Goal: Book appointment/travel/reservation

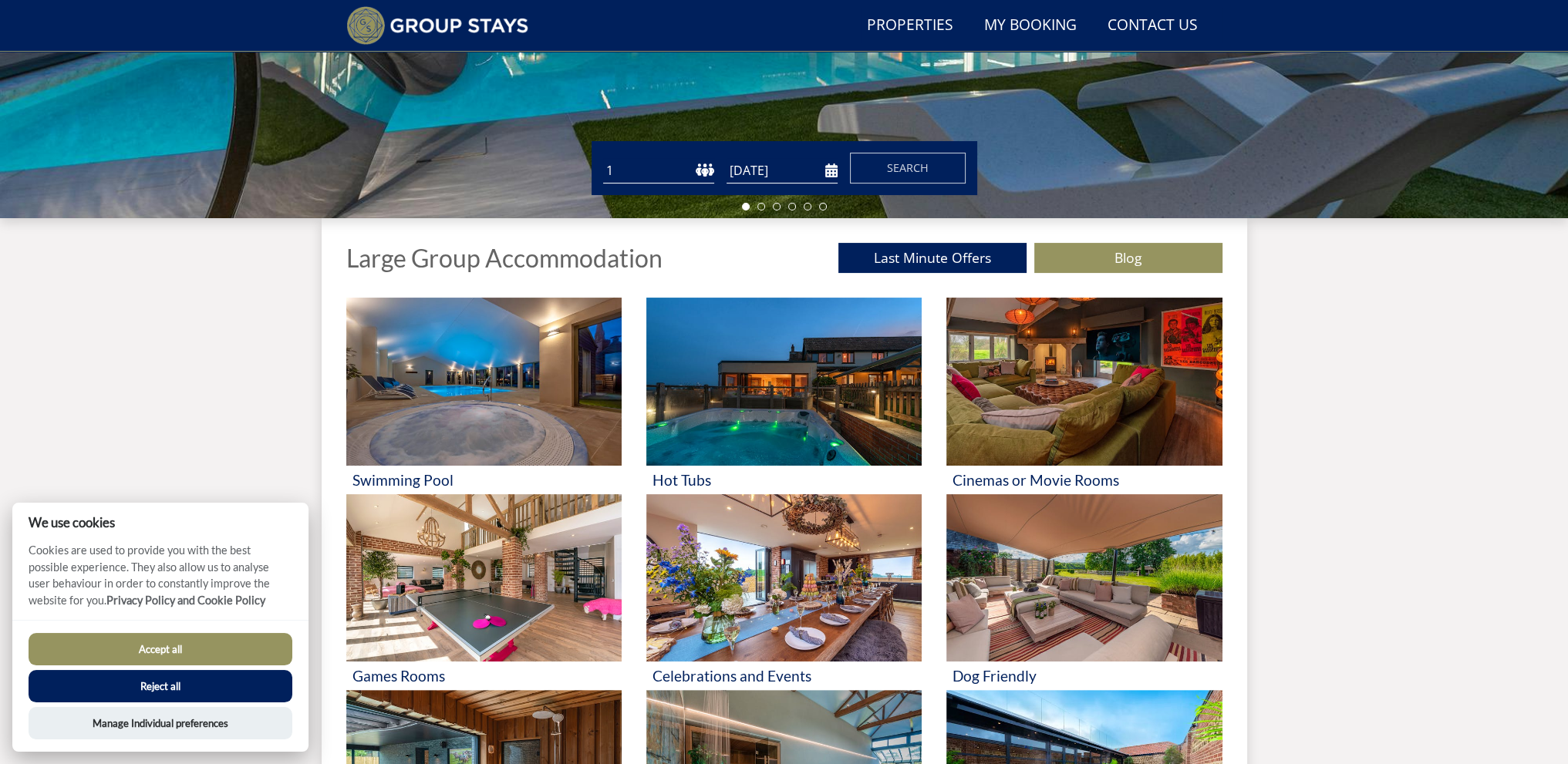
scroll to position [426, 0]
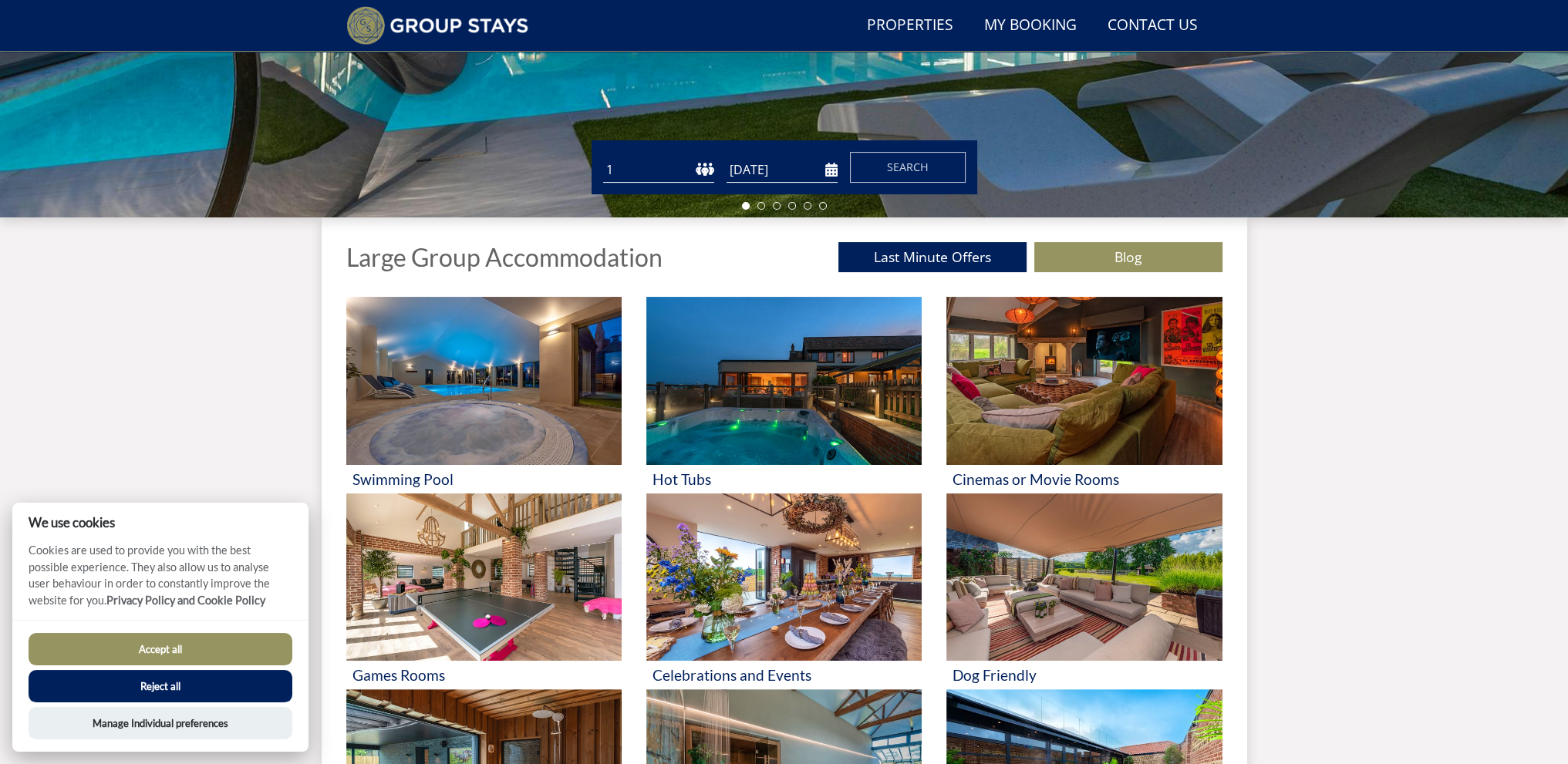
click at [673, 166] on select "1 2 3 4 5 6 7 8 9 10 11 12 13 14 15 16 17 18 19 20 21 22 23 24 25 26 27 28 29 3…" at bounding box center [659, 170] width 111 height 26
select select "6"
click at [603, 157] on select "1 2 3 4 5 6 7 8 9 10 11 12 13 14 15 16 17 18 19 20 21 22 23 24 25 26 27 28 29 3…" at bounding box center [659, 170] width 111 height 26
click at [896, 165] on span "Search" at bounding box center [908, 167] width 42 height 15
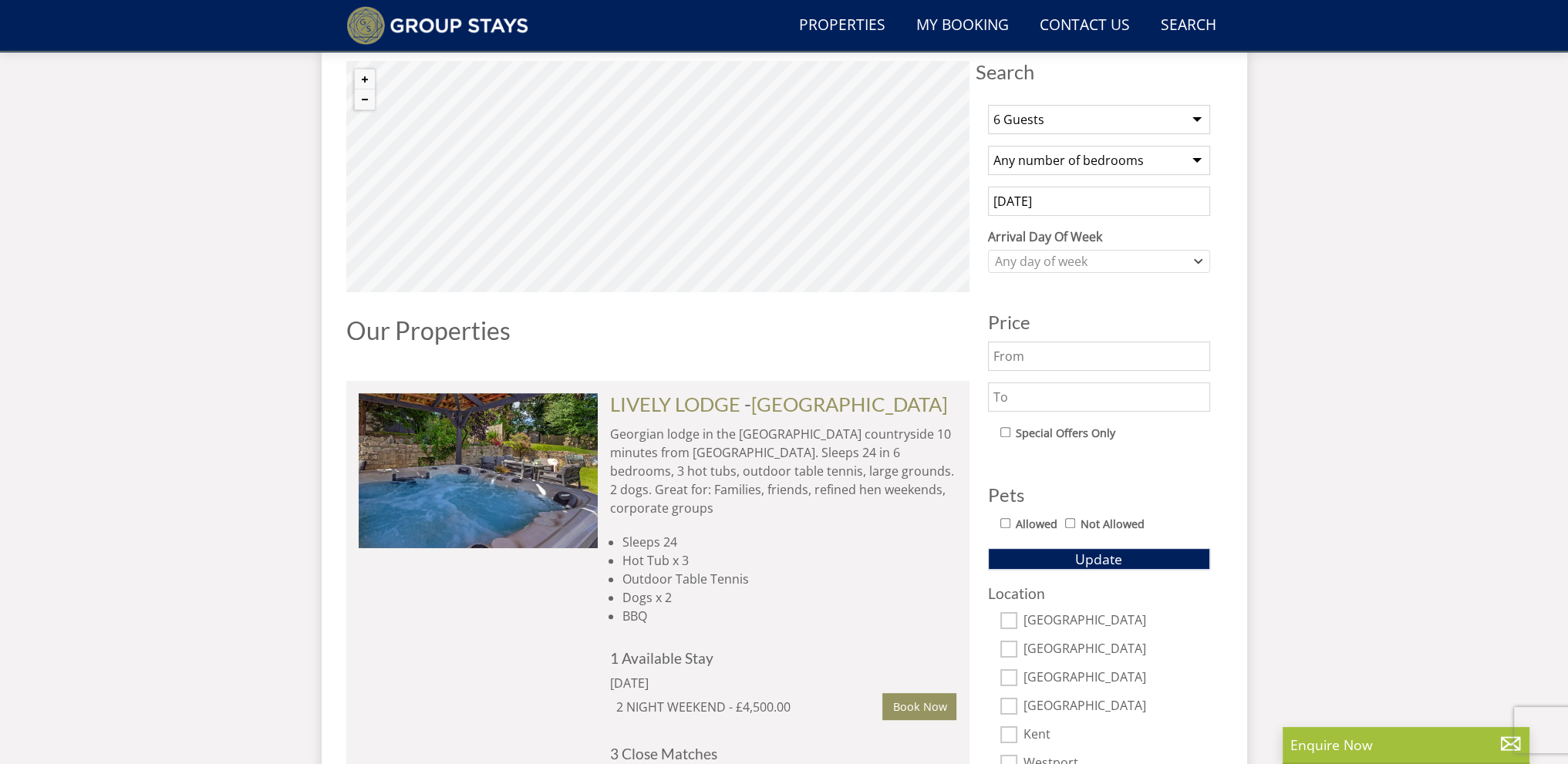
scroll to position [602, 0]
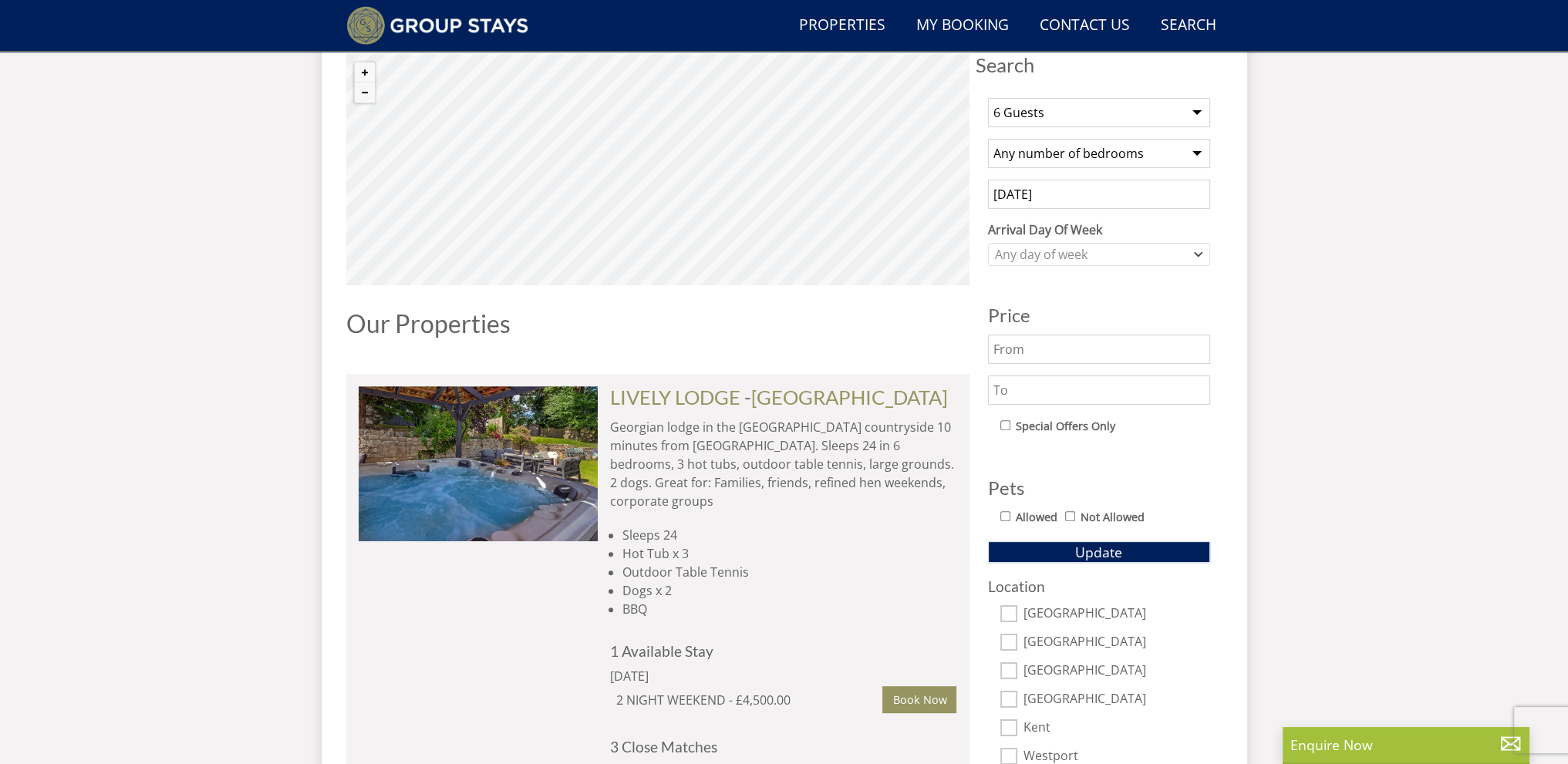
click at [1147, 350] on input "text" at bounding box center [1098, 349] width 222 height 29
click at [1134, 397] on input "text" at bounding box center [1098, 390] width 222 height 29
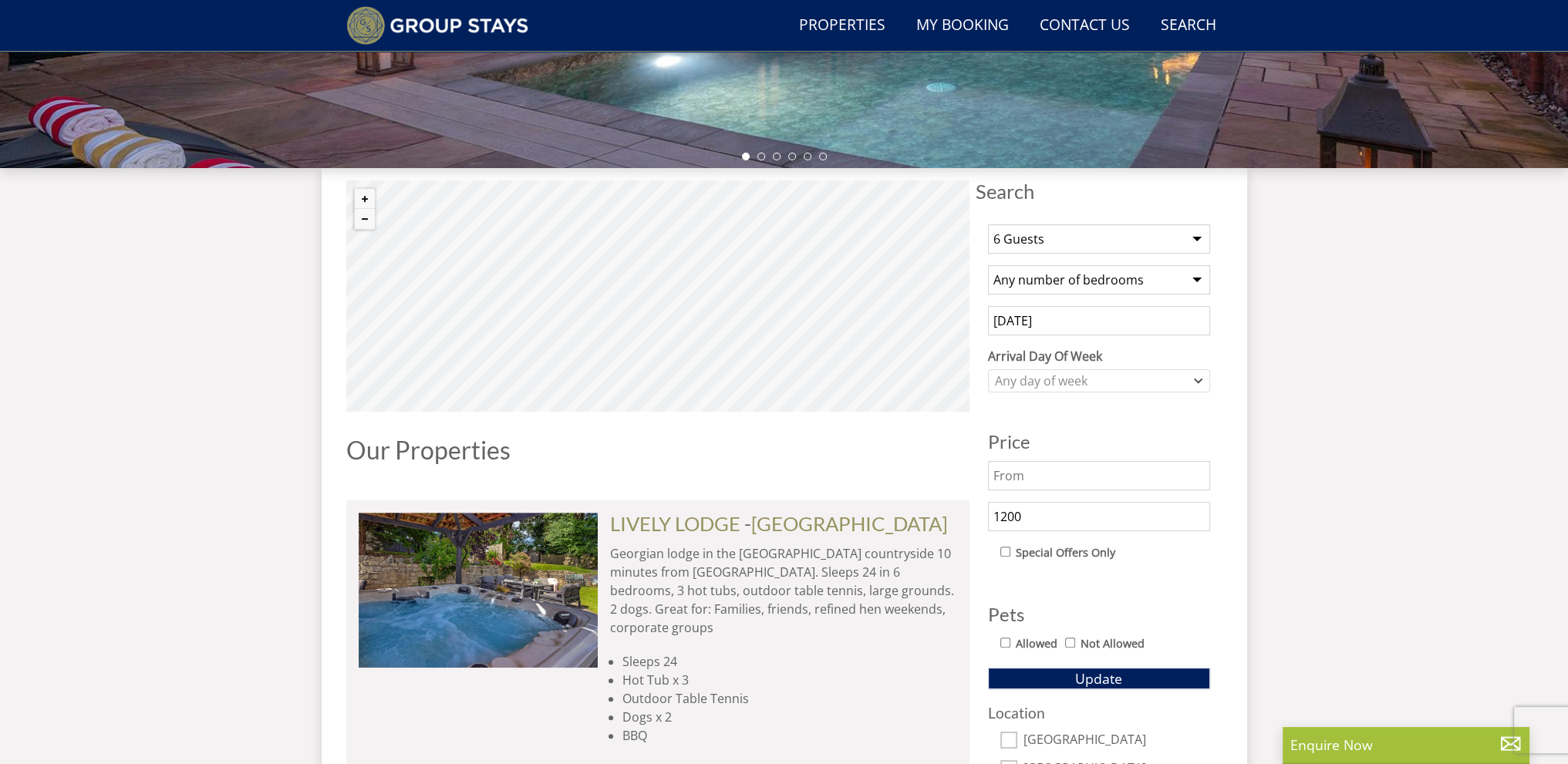
scroll to position [448, 0]
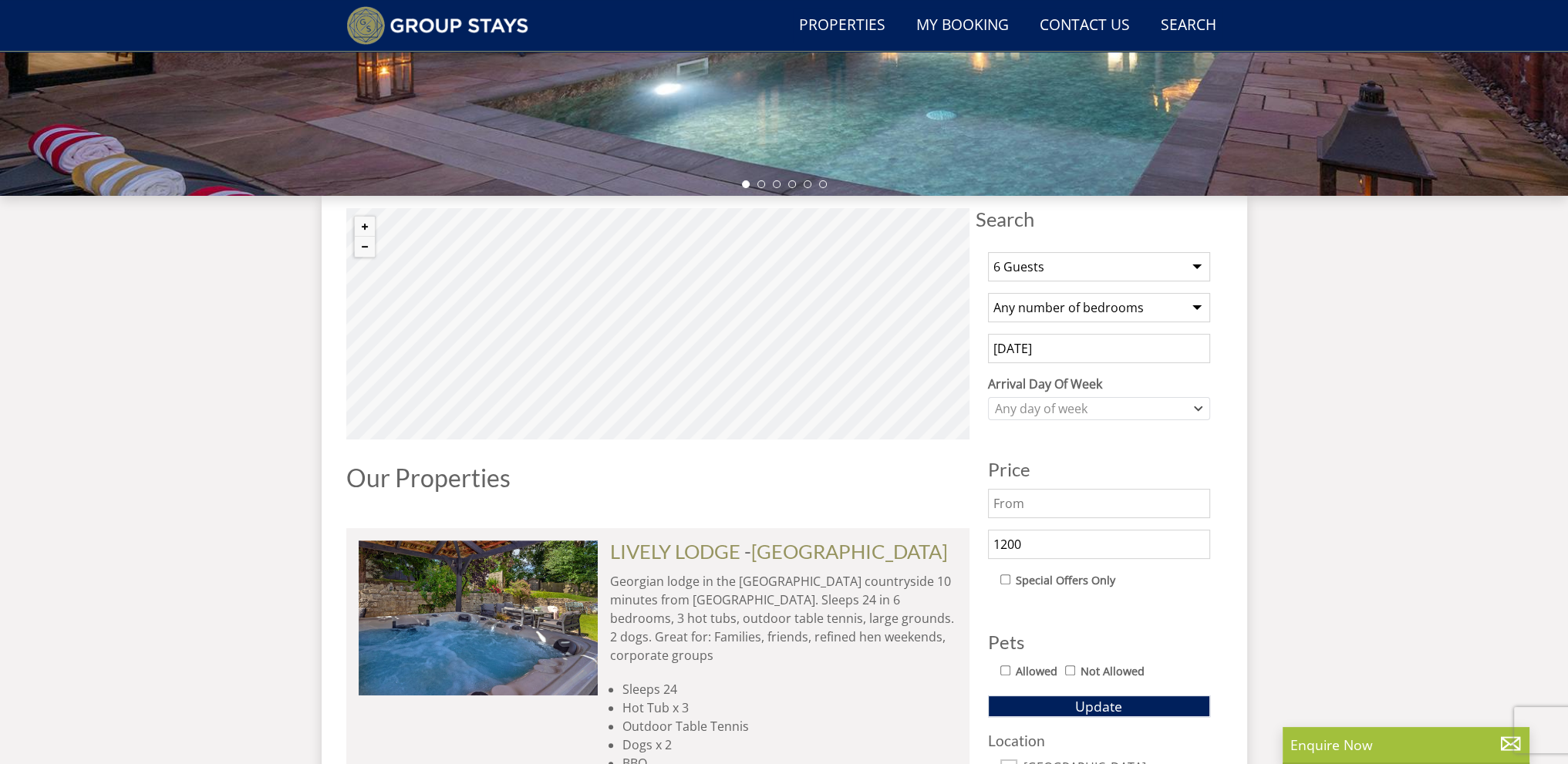
type input "1200"
click at [1117, 397] on div "Any day of week" at bounding box center [1098, 409] width 222 height 23
click at [1046, 540] on div "Friday" at bounding box center [1097, 537] width 220 height 26
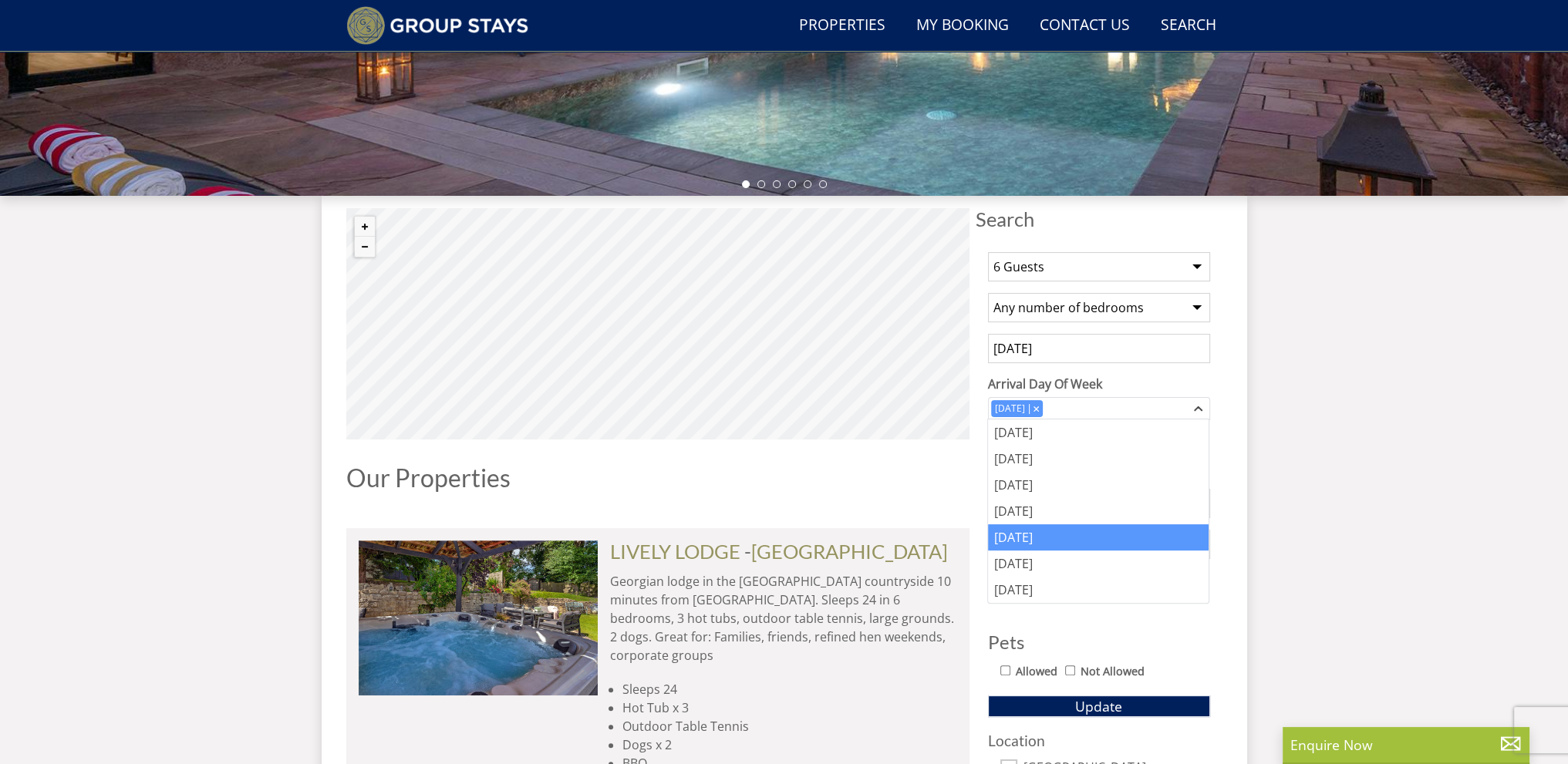
click at [1120, 344] on input "5 October 2025" at bounding box center [1098, 349] width 222 height 29
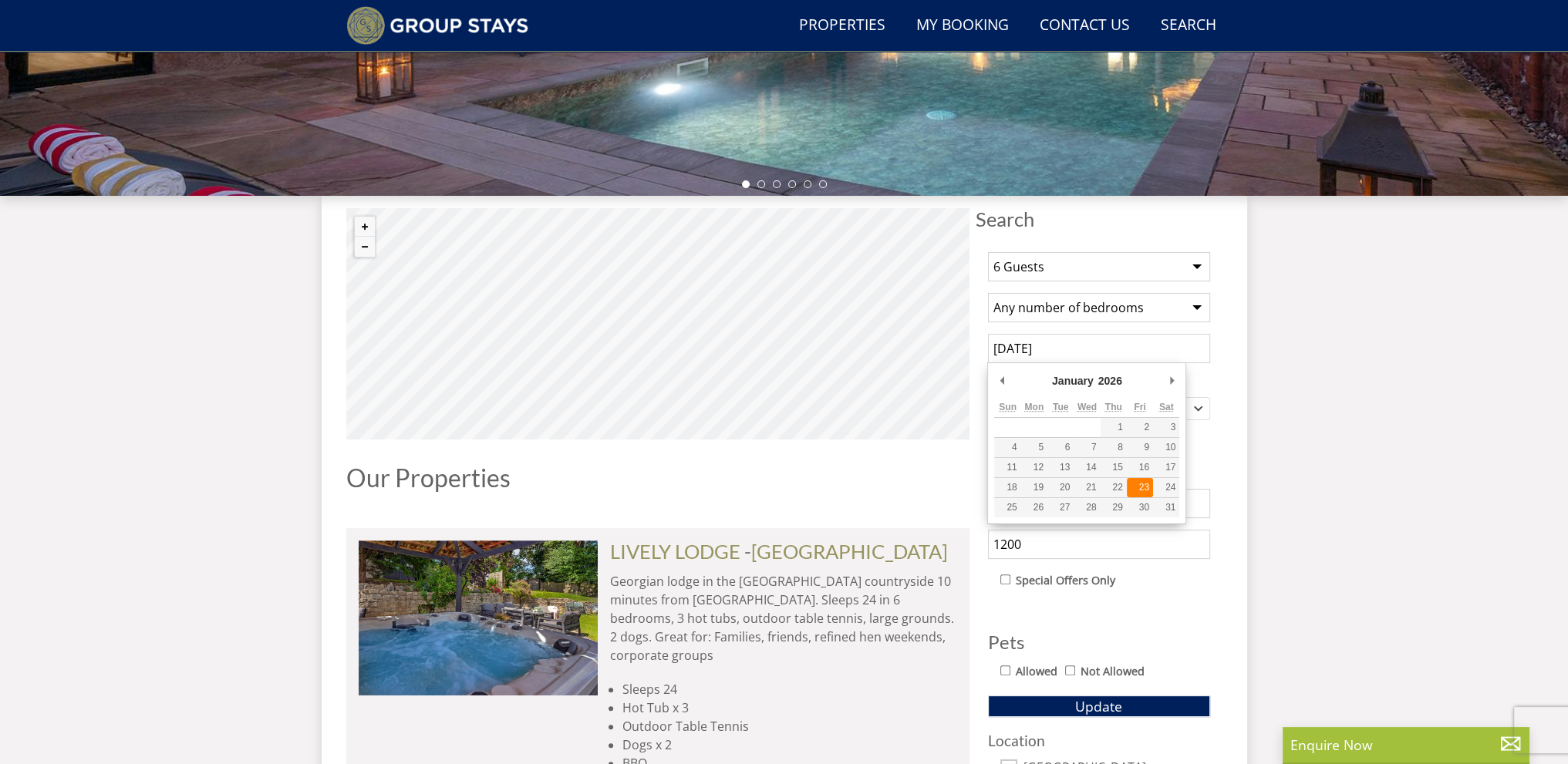
type input "23/01/2026"
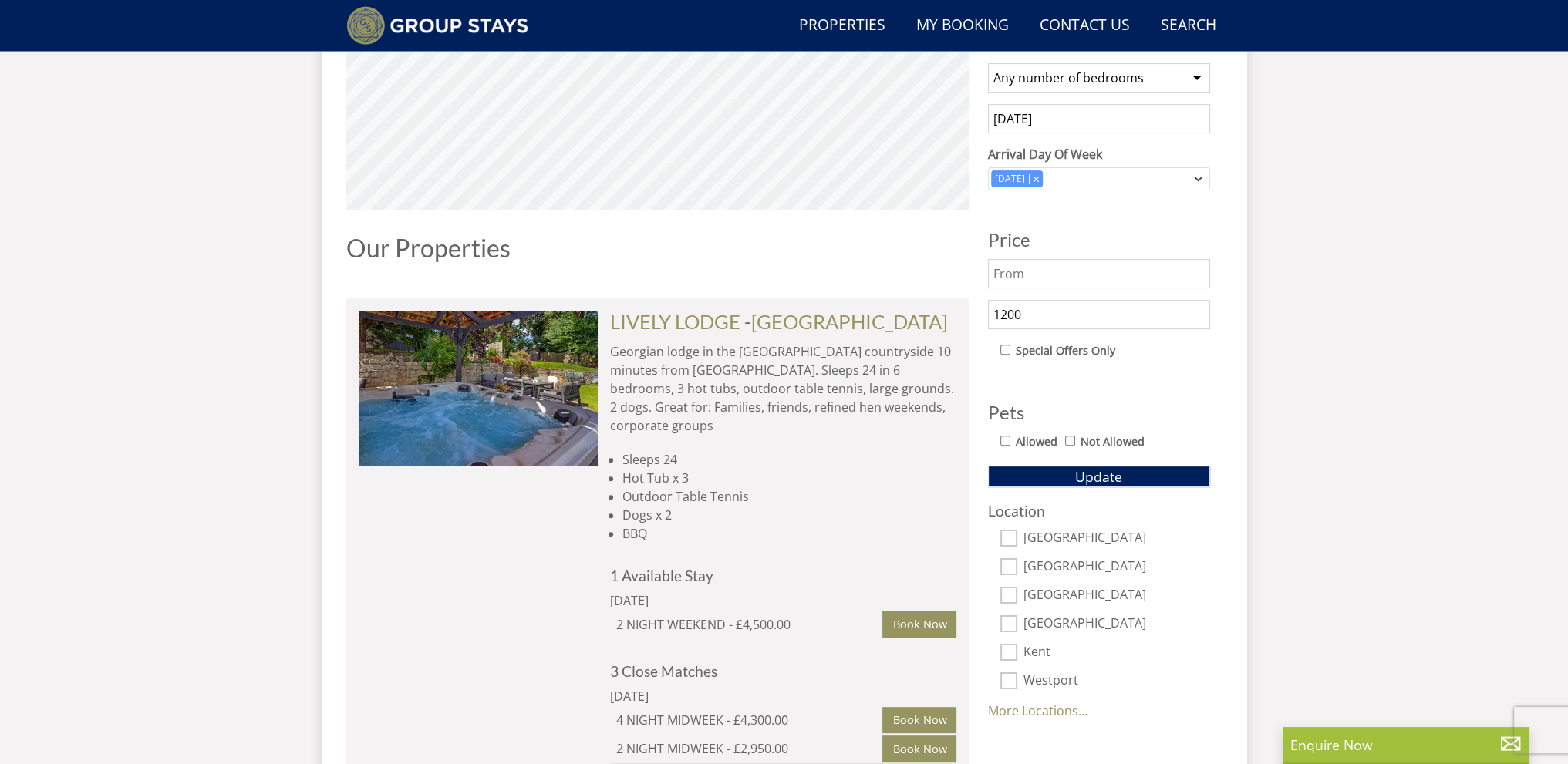
scroll to position [679, 0]
click at [1107, 472] on span "Update" at bounding box center [1098, 475] width 47 height 19
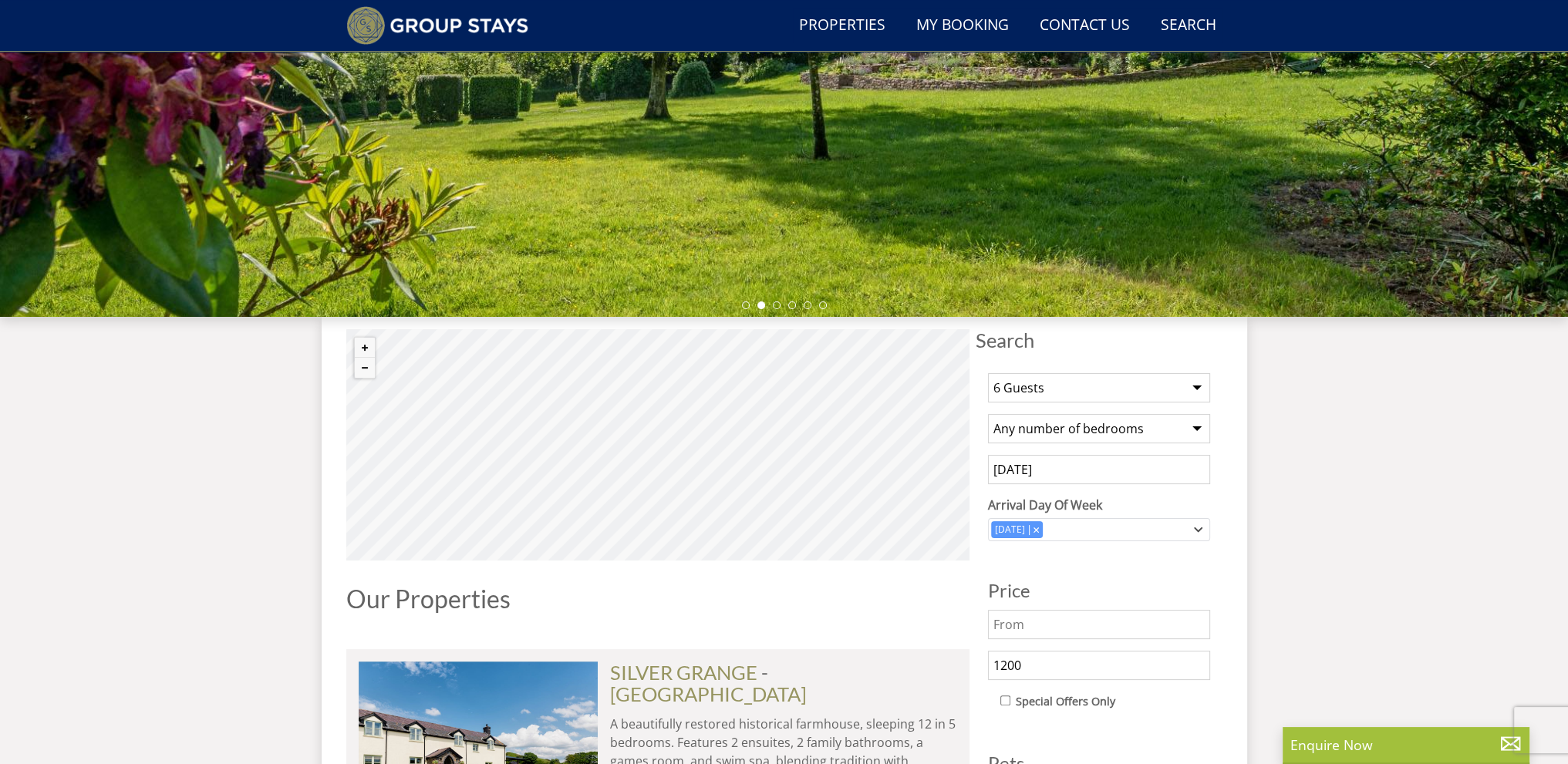
scroll to position [602, 0]
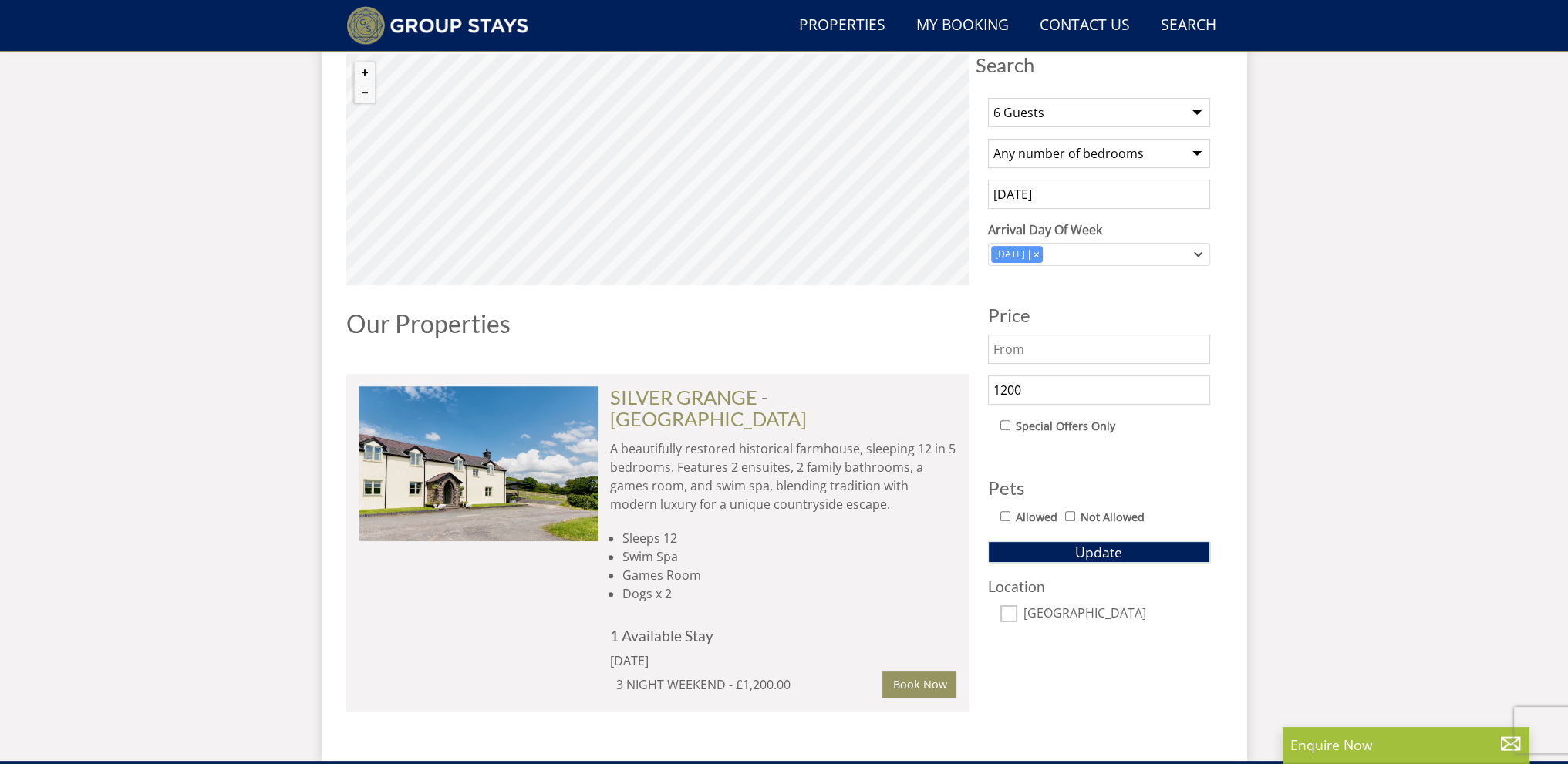
click at [1036, 390] on input "1200" at bounding box center [1098, 390] width 222 height 29
type input "1300"
click at [987, 541] on button "Update" at bounding box center [1098, 552] width 222 height 22
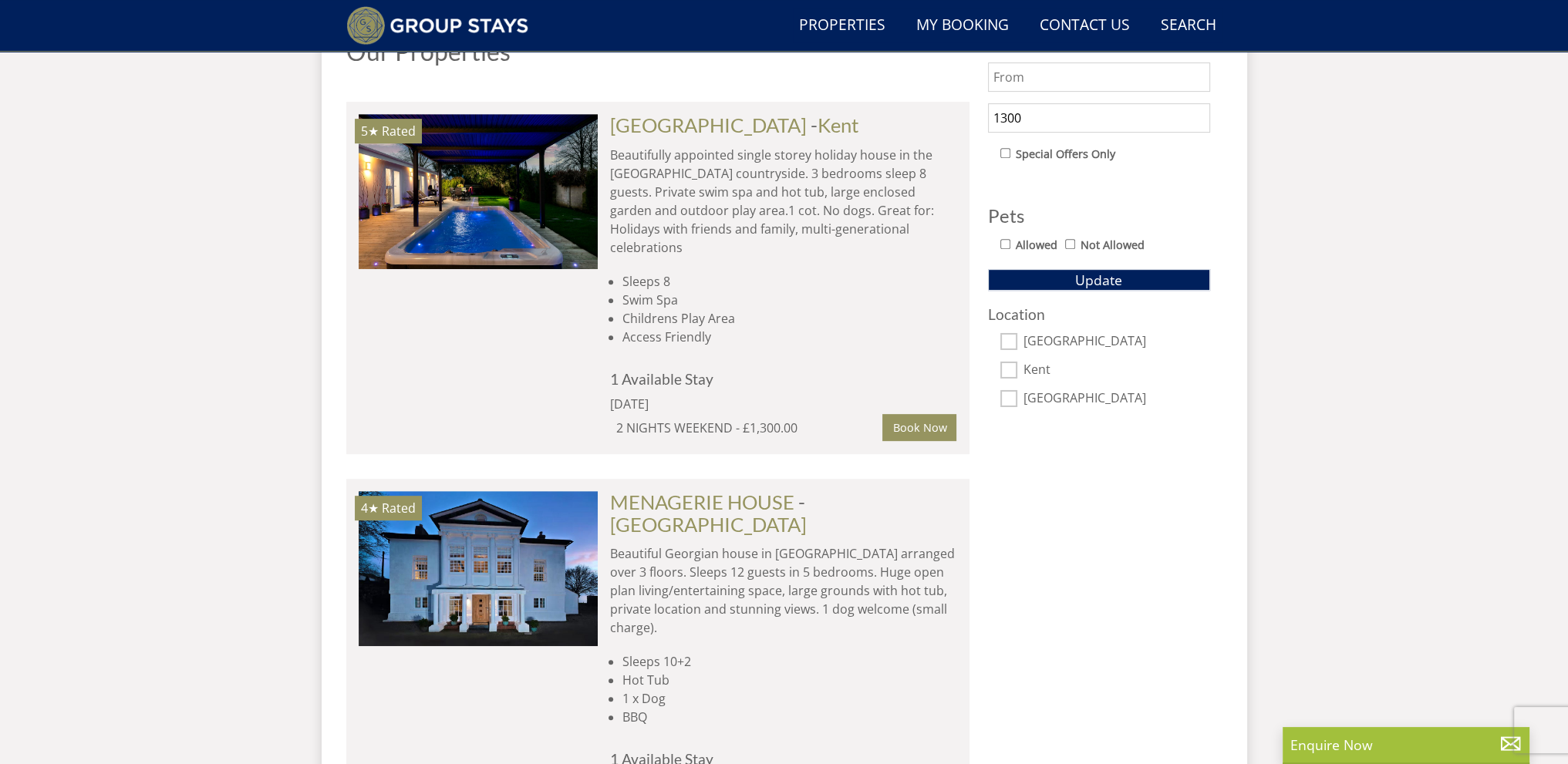
scroll to position [988, 0]
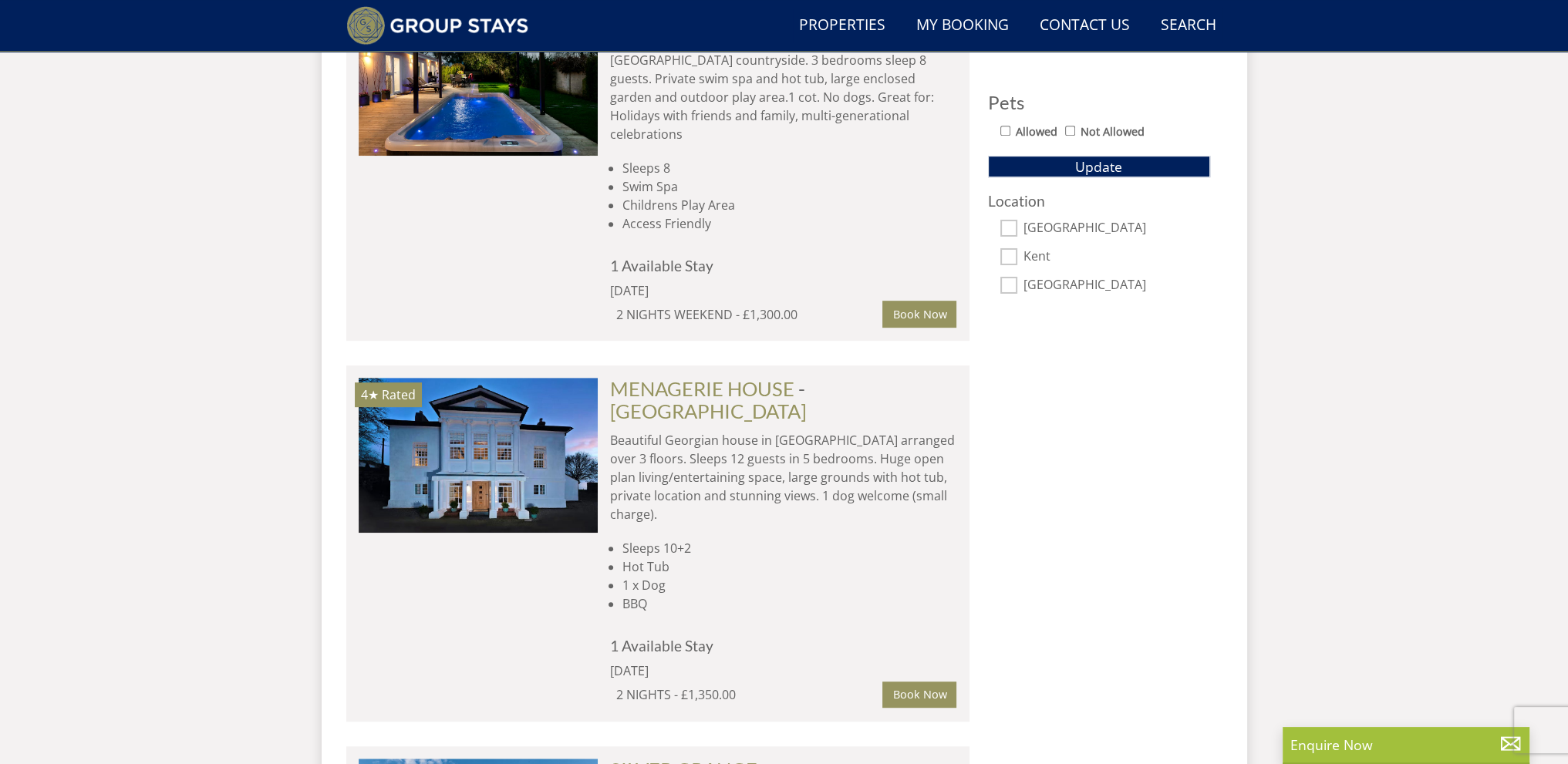
drag, startPoint x: 725, startPoint y: 376, endPoint x: 308, endPoint y: 314, distance: 421.6
click at [302, 314] on div "Search Menu Properties My Booking Contact Us 01823 662231 Search Check Availabi…" at bounding box center [784, 99] width 1568 height 2068
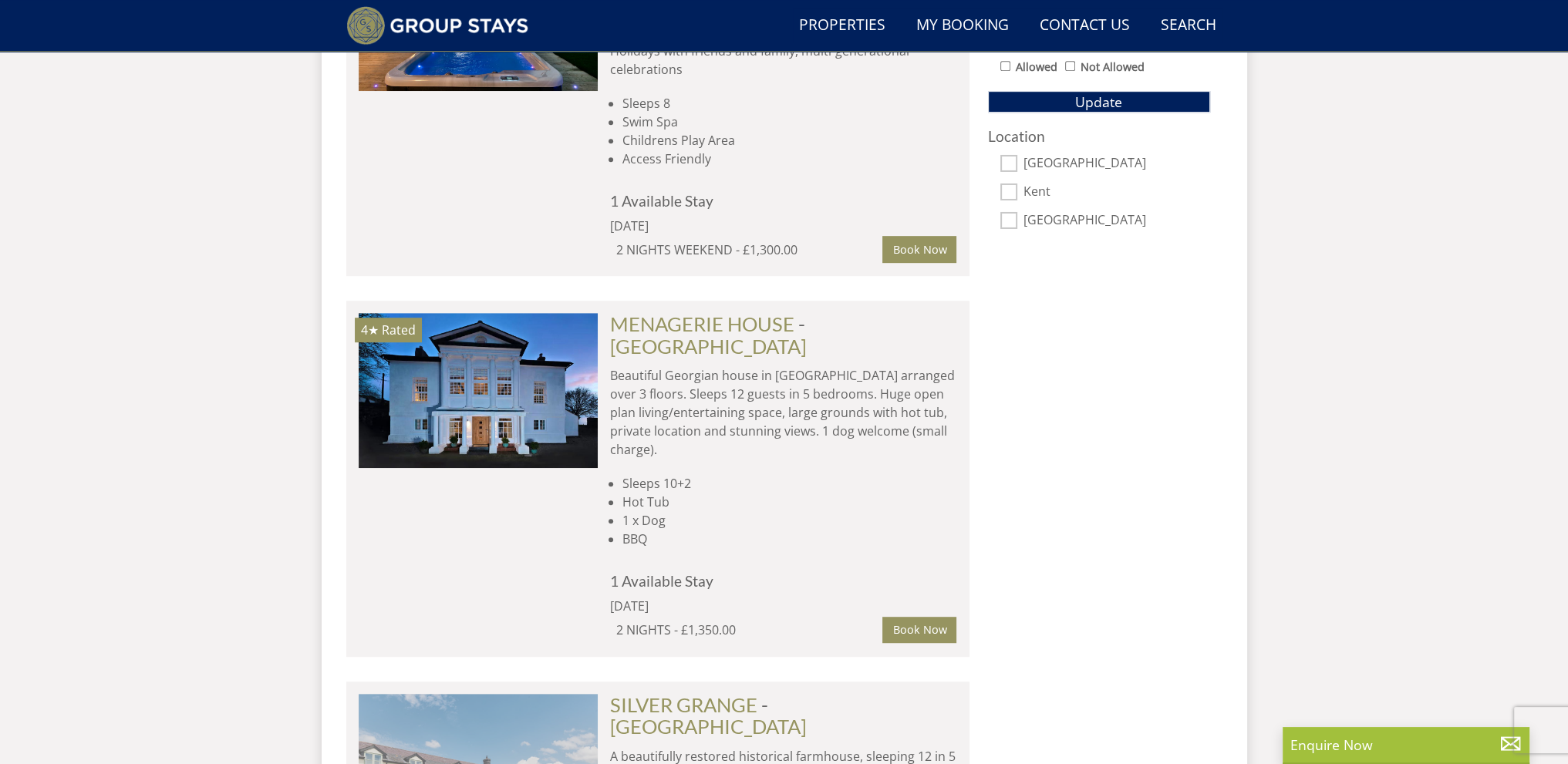
scroll to position [1450, 0]
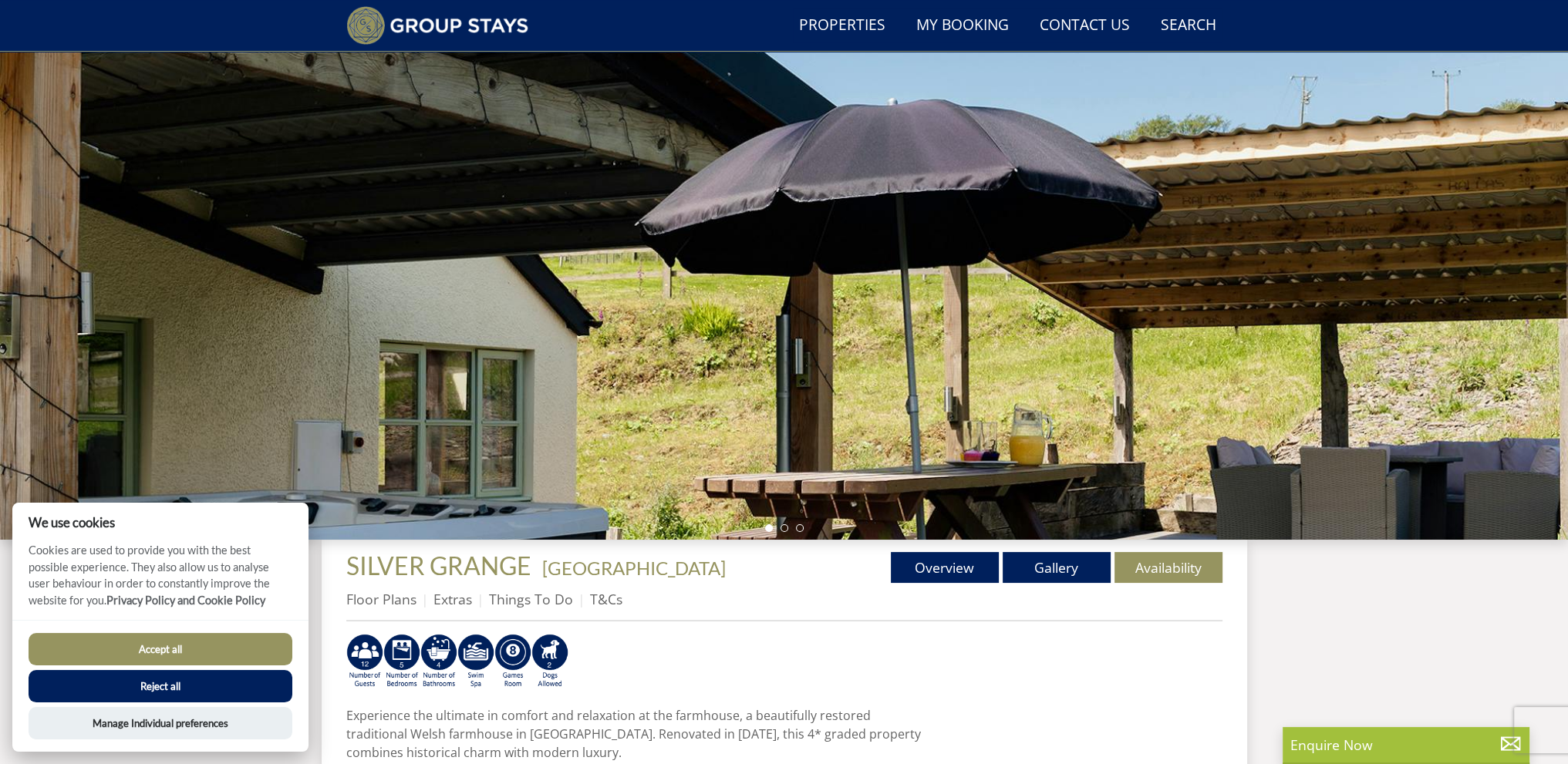
scroll to position [41, 0]
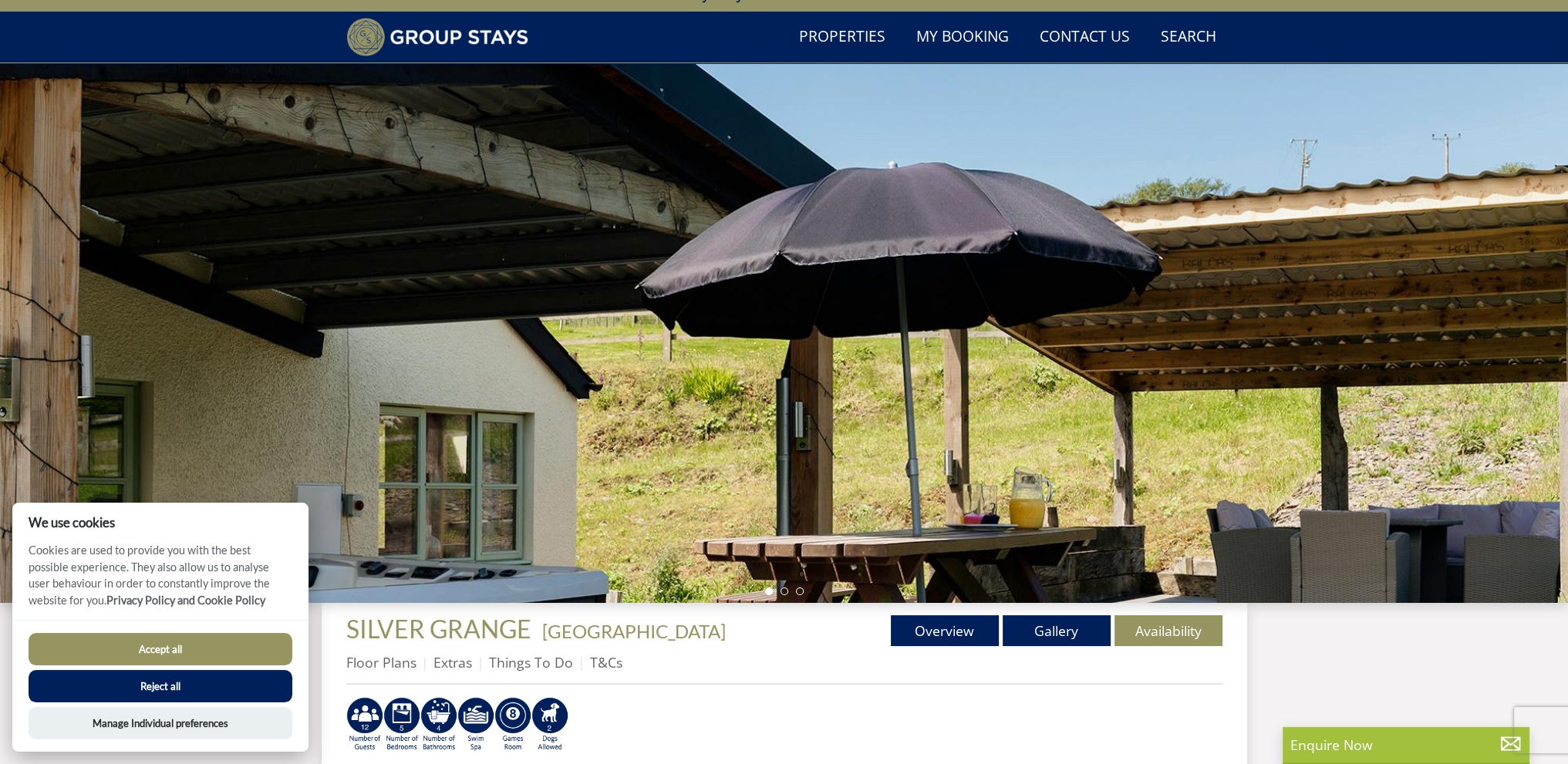
click at [831, 340] on div at bounding box center [784, 333] width 1568 height 540
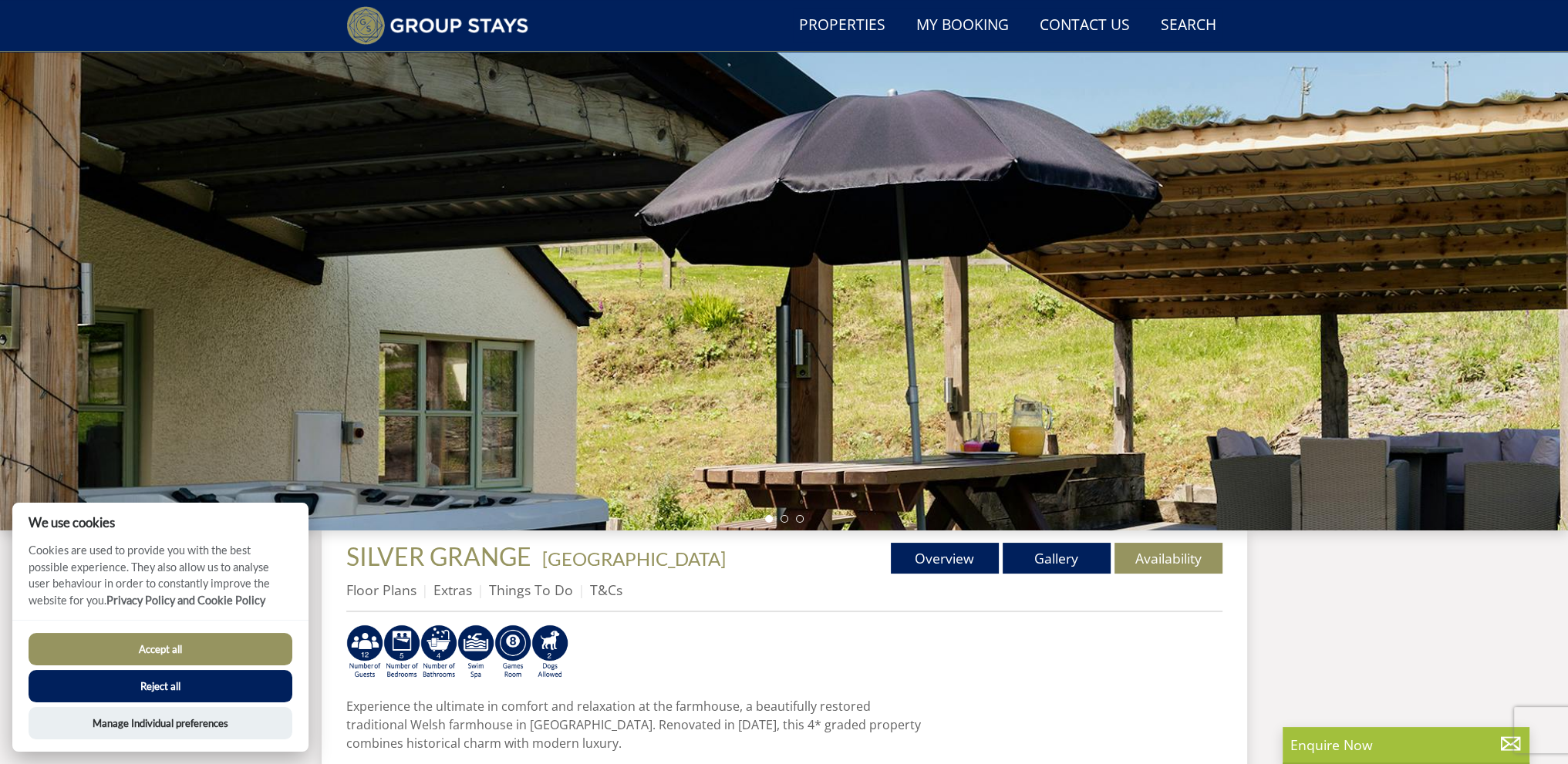
scroll to position [118, 0]
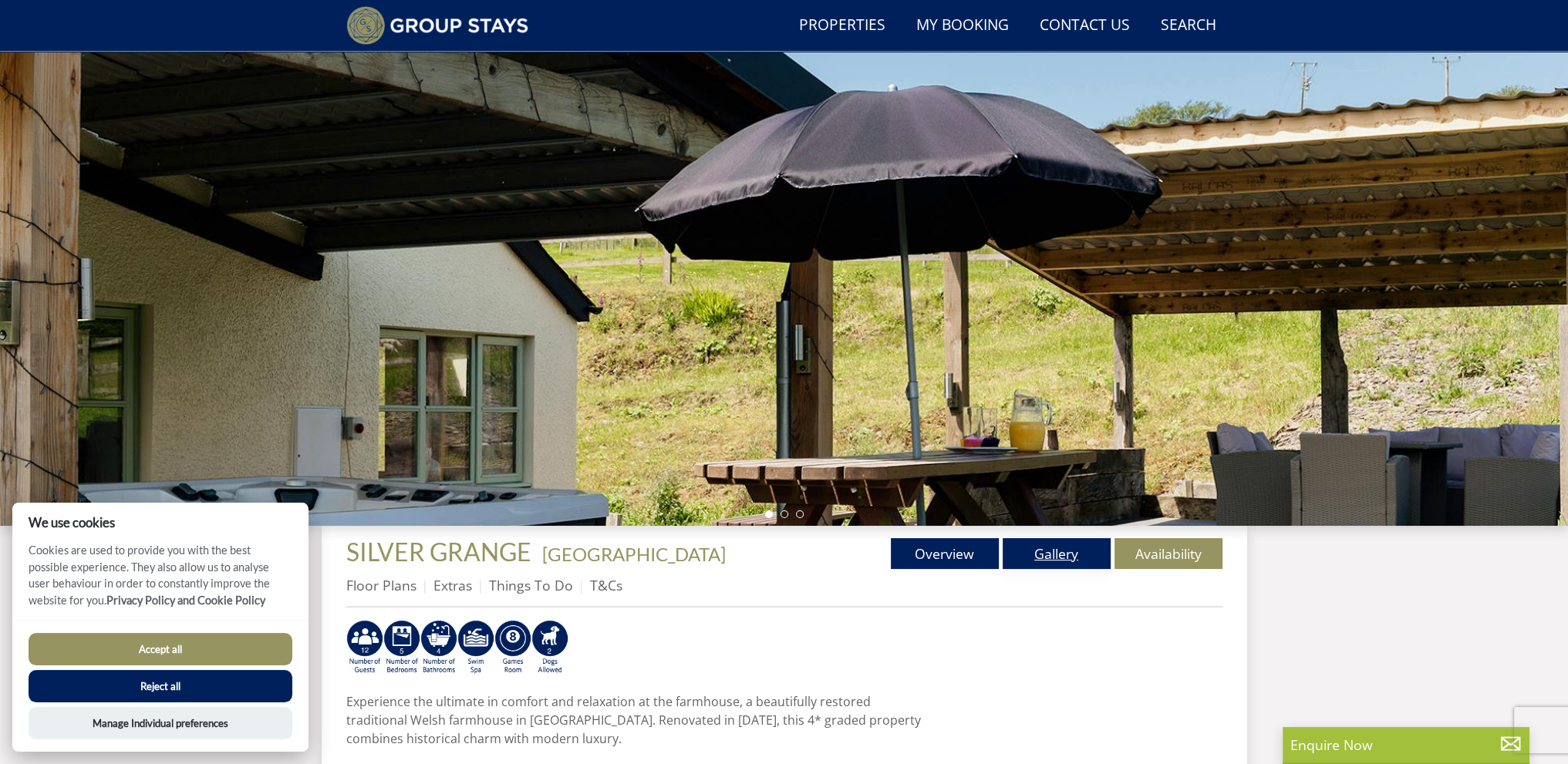
click at [1075, 562] on link "Gallery" at bounding box center [1057, 554] width 108 height 31
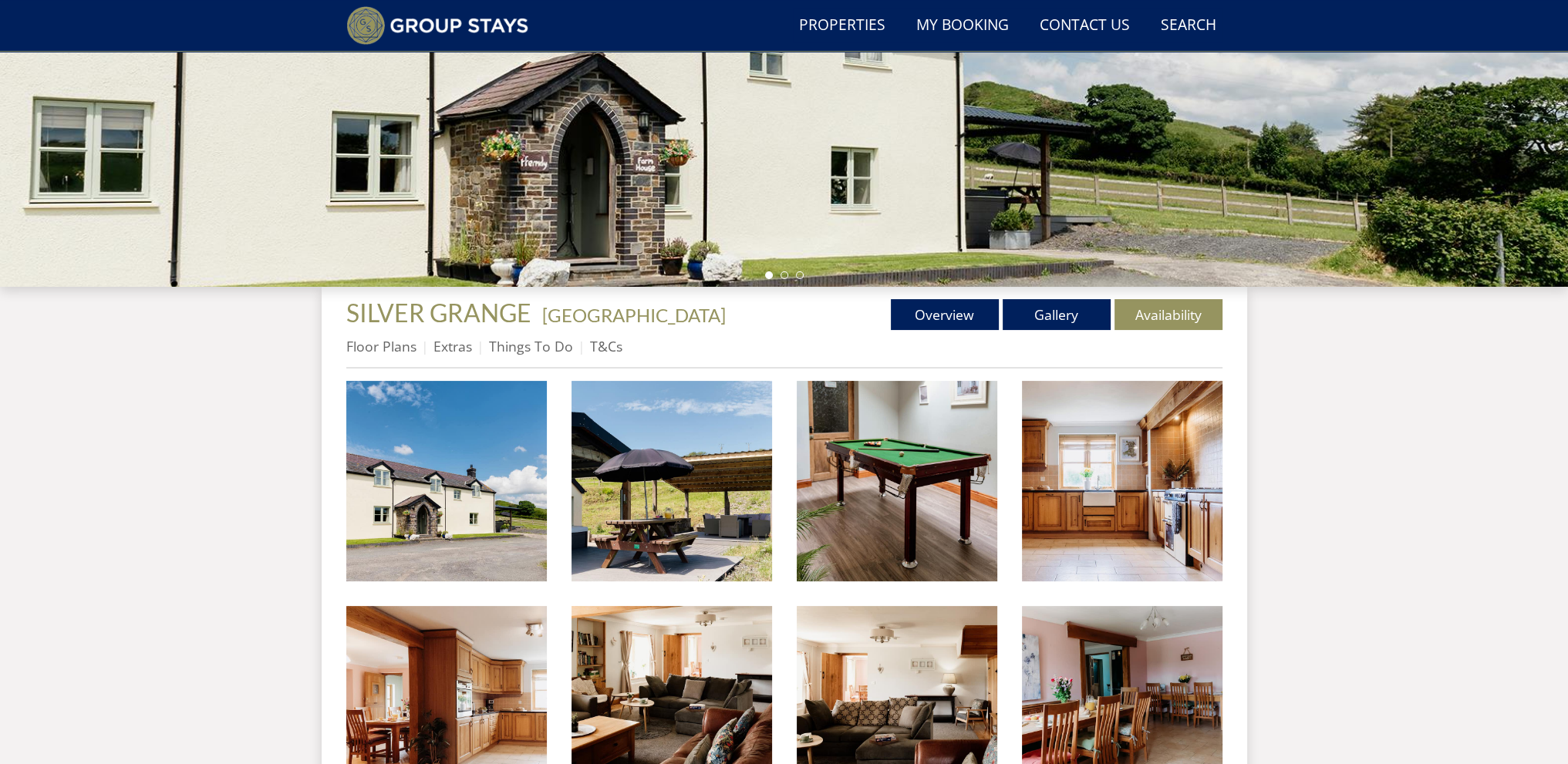
scroll to position [294, 0]
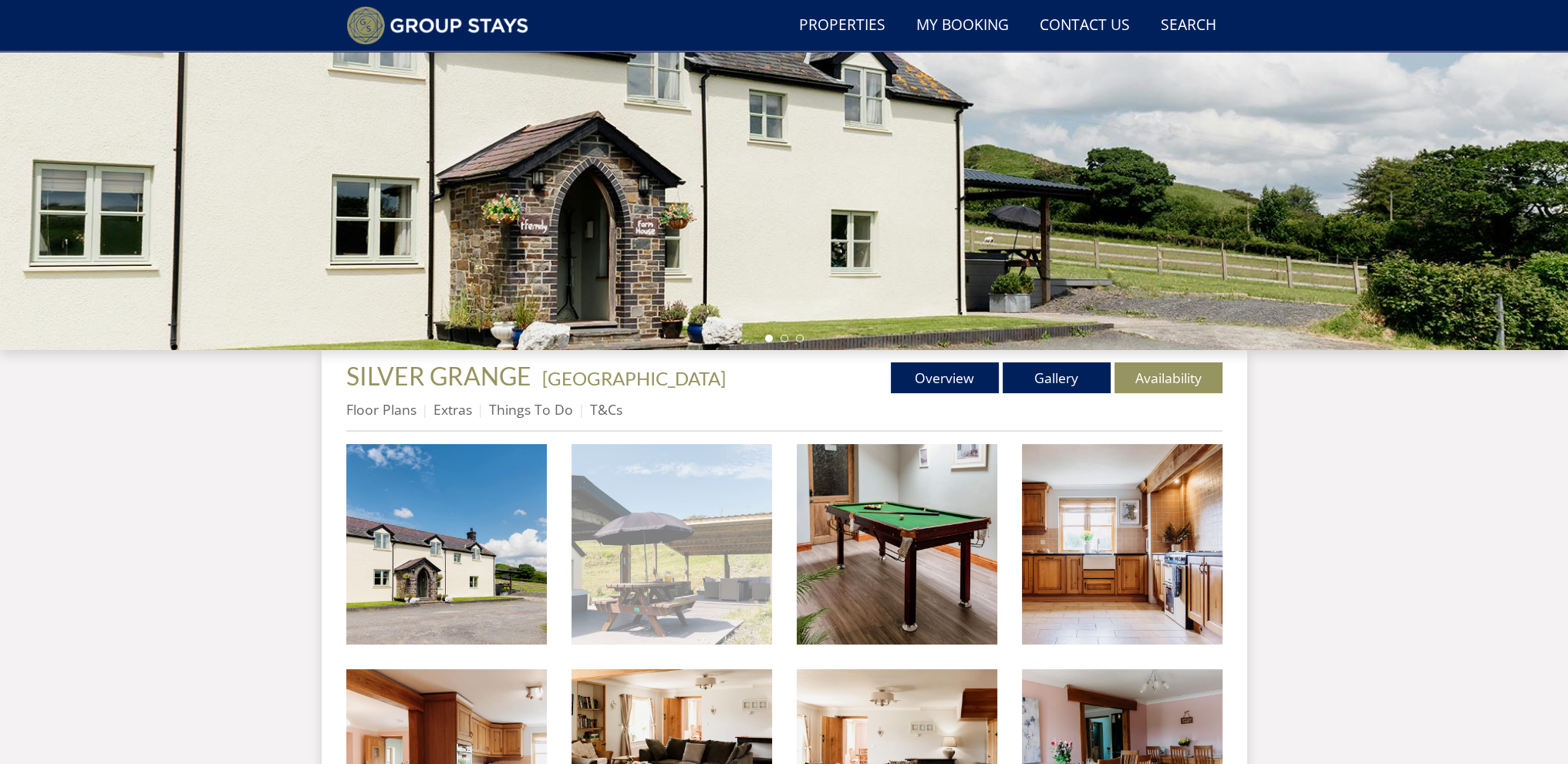
click at [716, 515] on img at bounding box center [672, 544] width 200 height 200
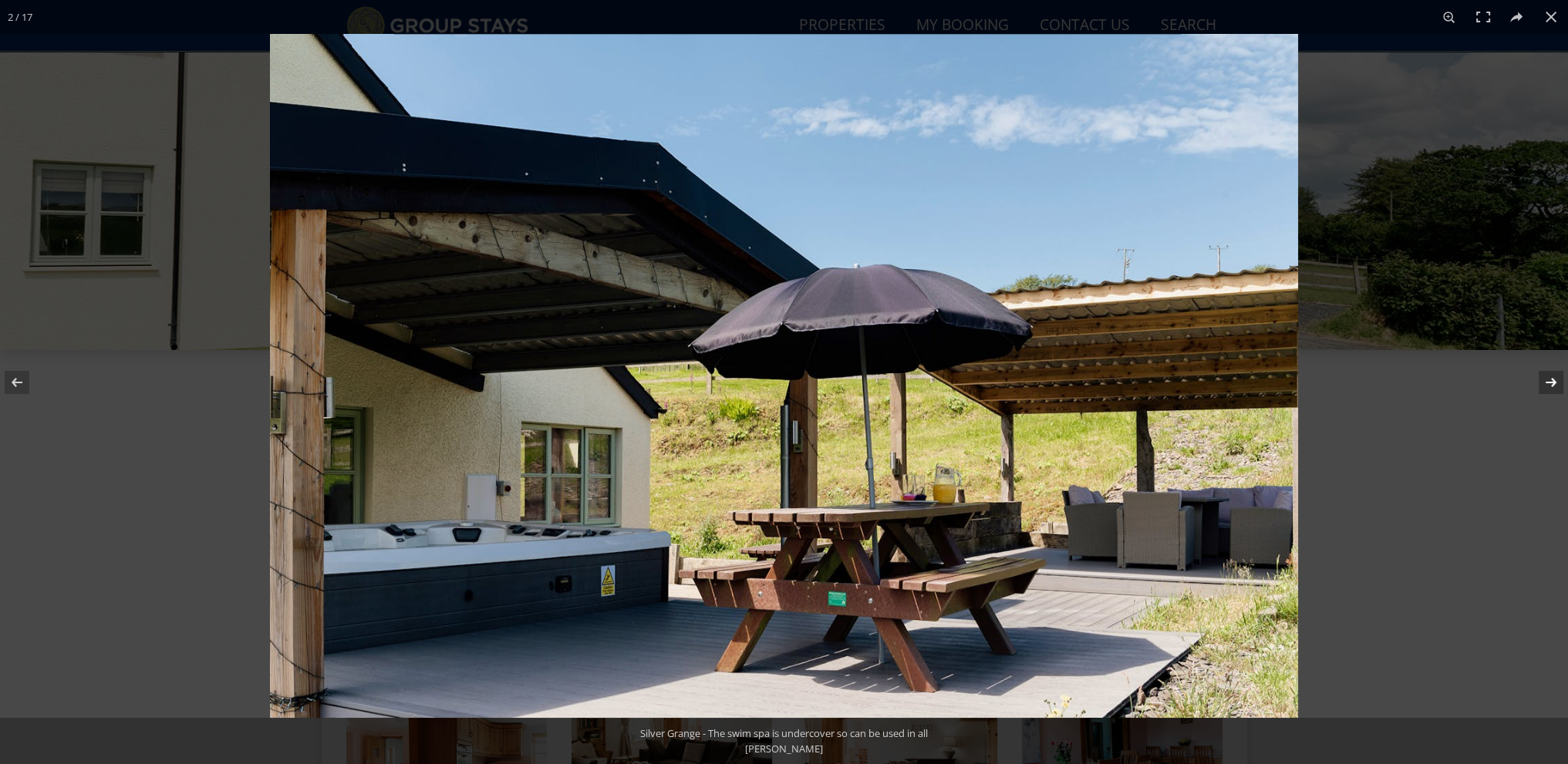
click at [1550, 381] on button at bounding box center [1541, 383] width 54 height 78
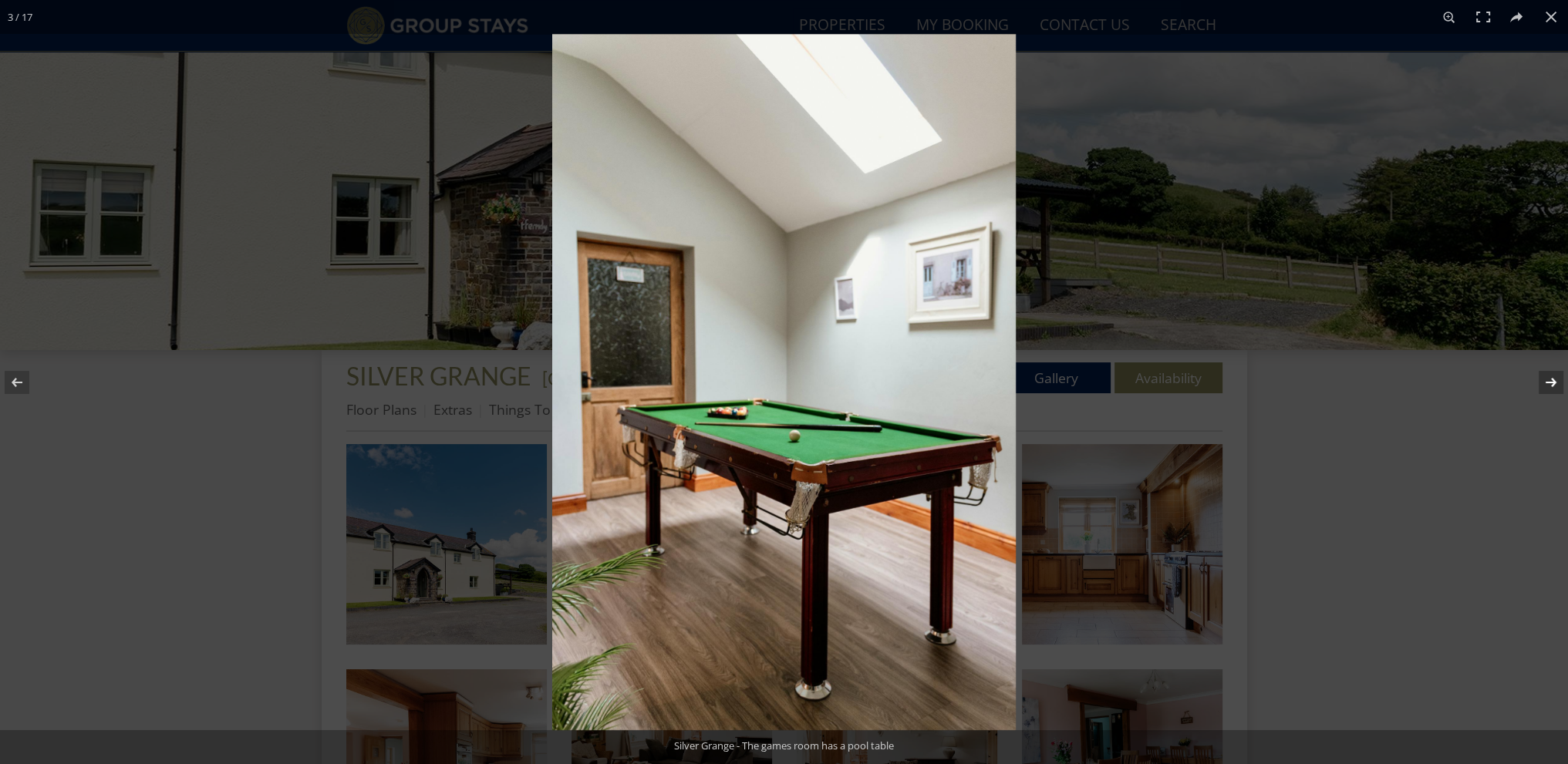
click at [1550, 381] on button at bounding box center [1541, 383] width 54 height 78
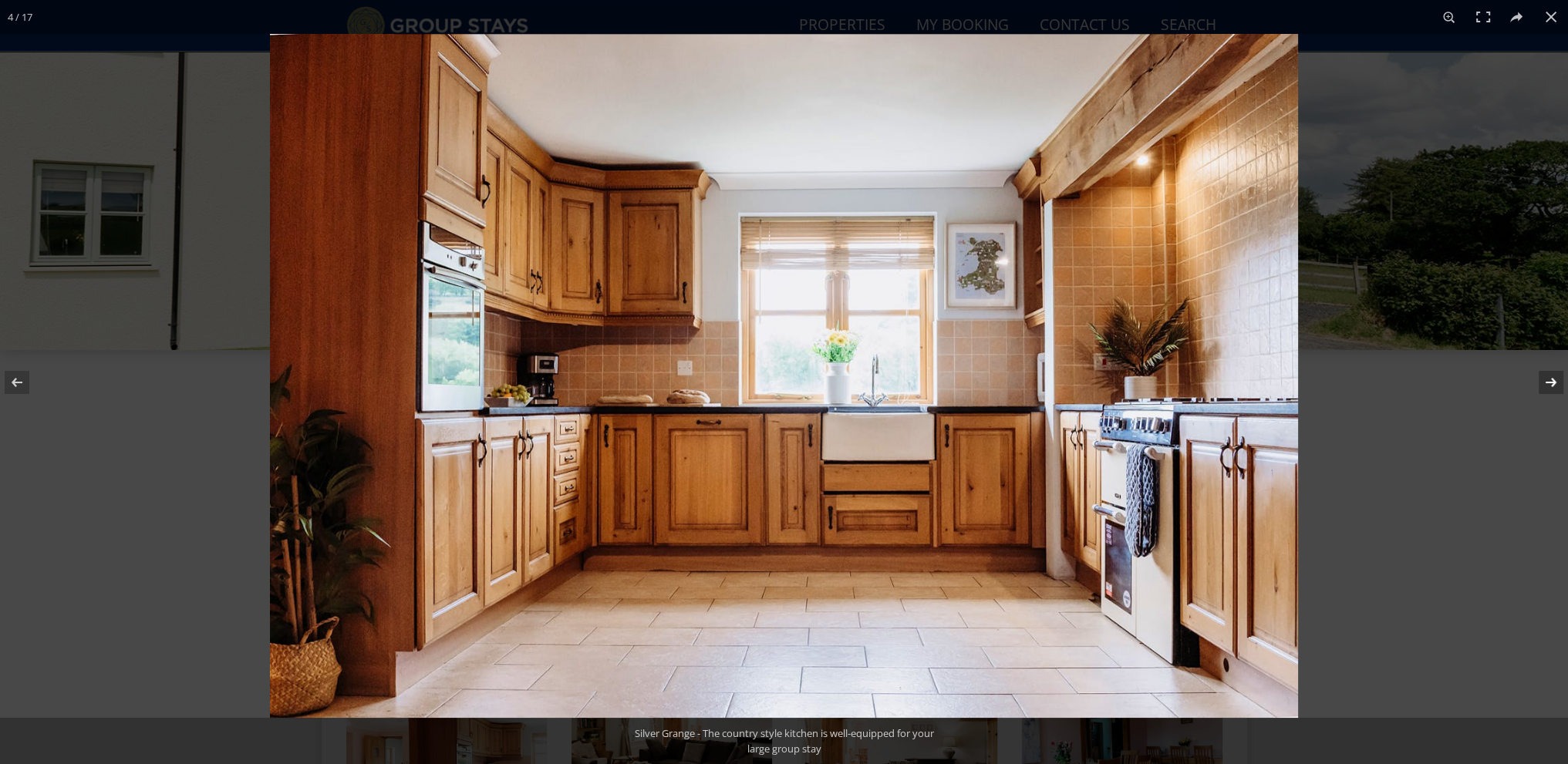
click at [1550, 381] on button at bounding box center [1541, 383] width 54 height 78
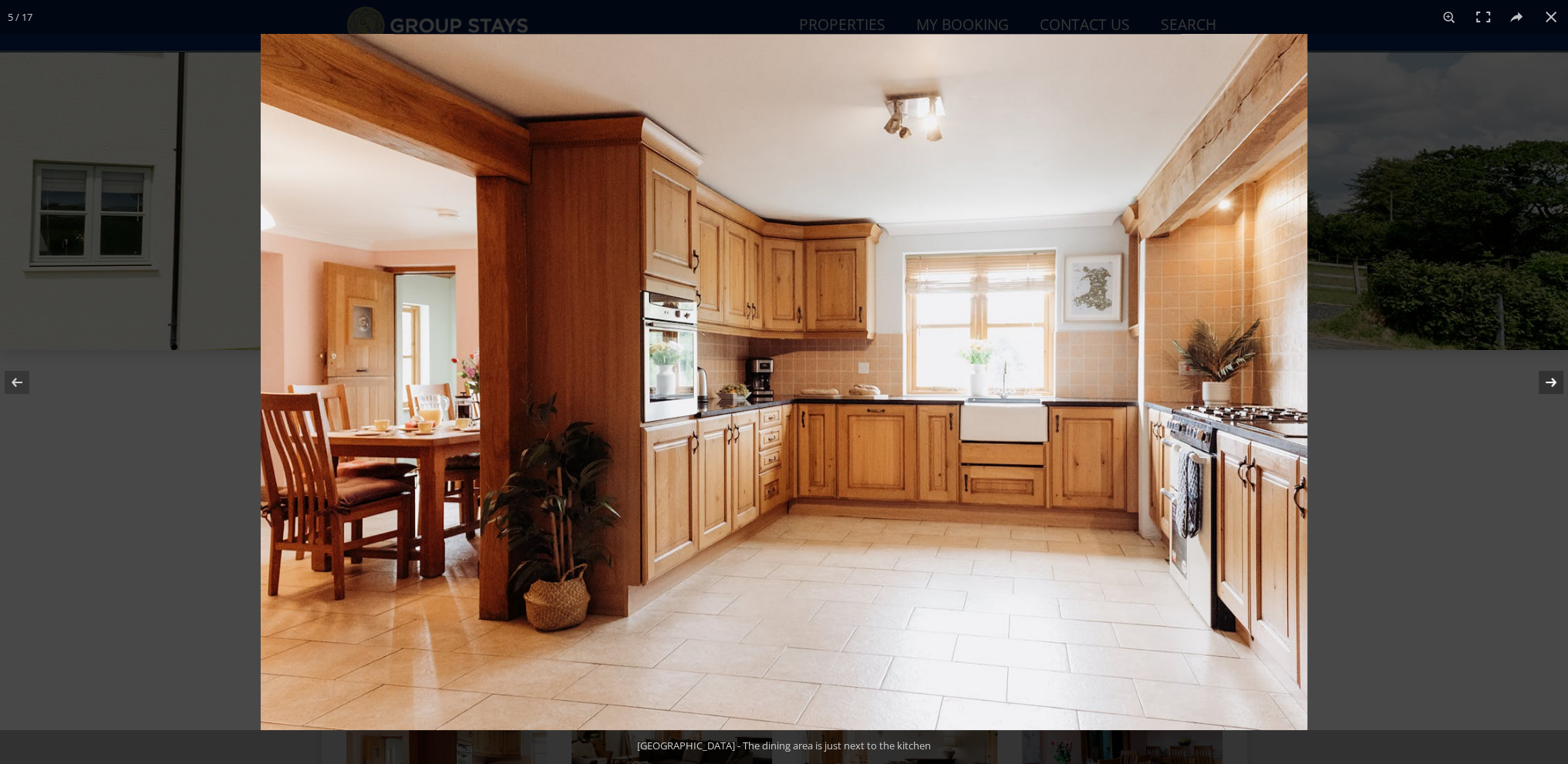
click at [1550, 381] on button at bounding box center [1541, 383] width 54 height 78
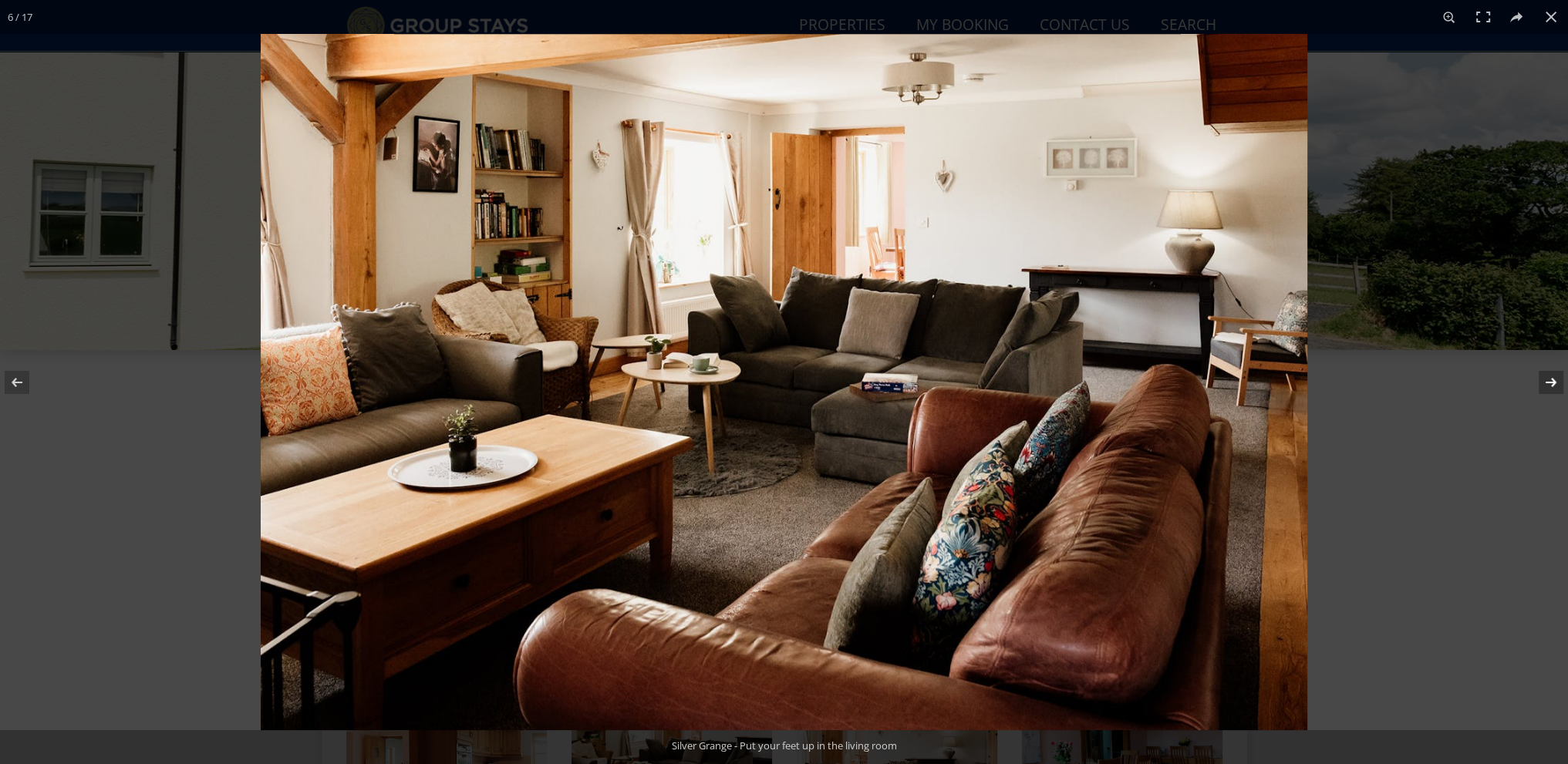
click at [1550, 381] on button at bounding box center [1541, 383] width 54 height 78
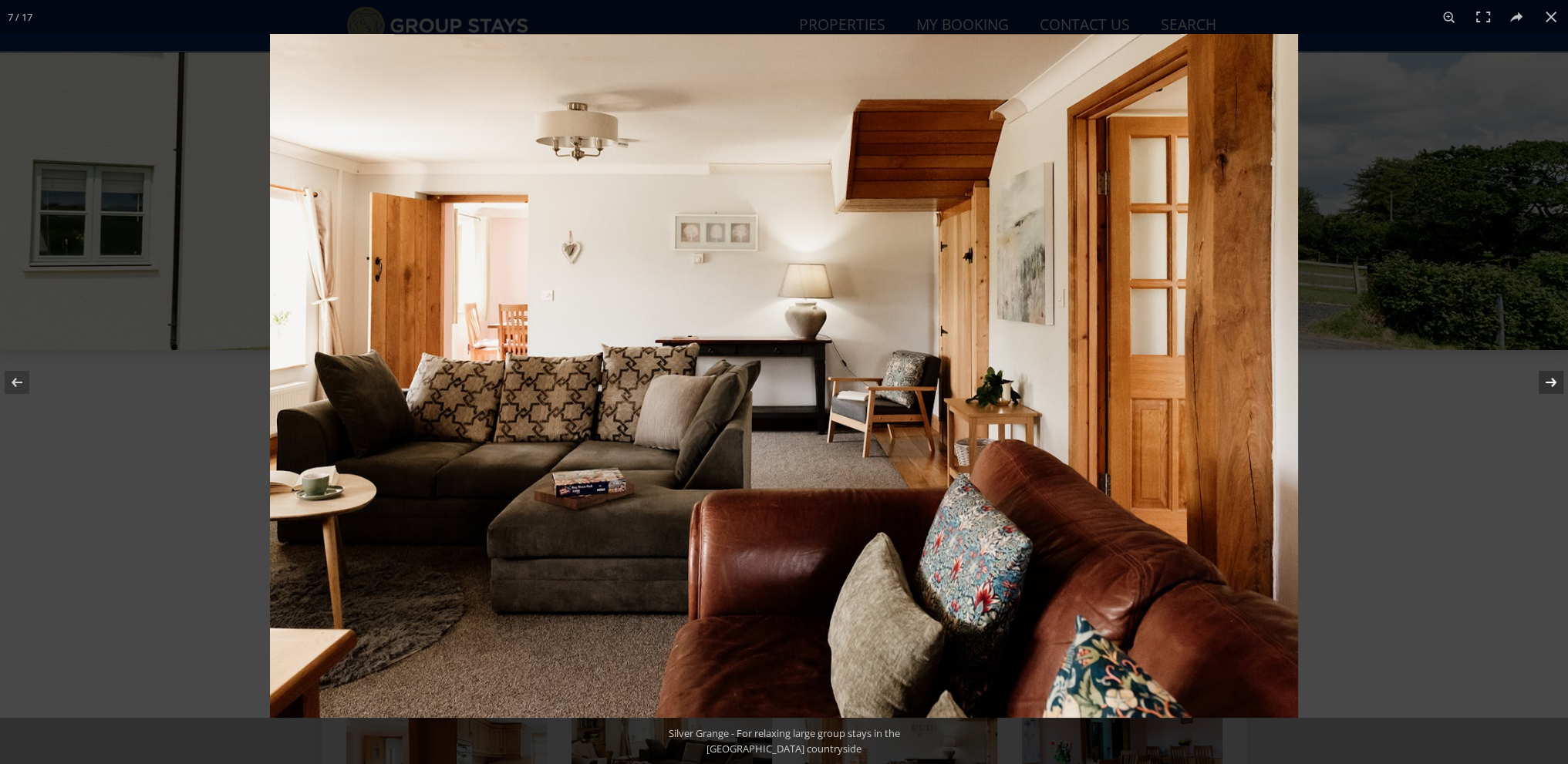
click at [1550, 381] on button at bounding box center [1541, 383] width 54 height 78
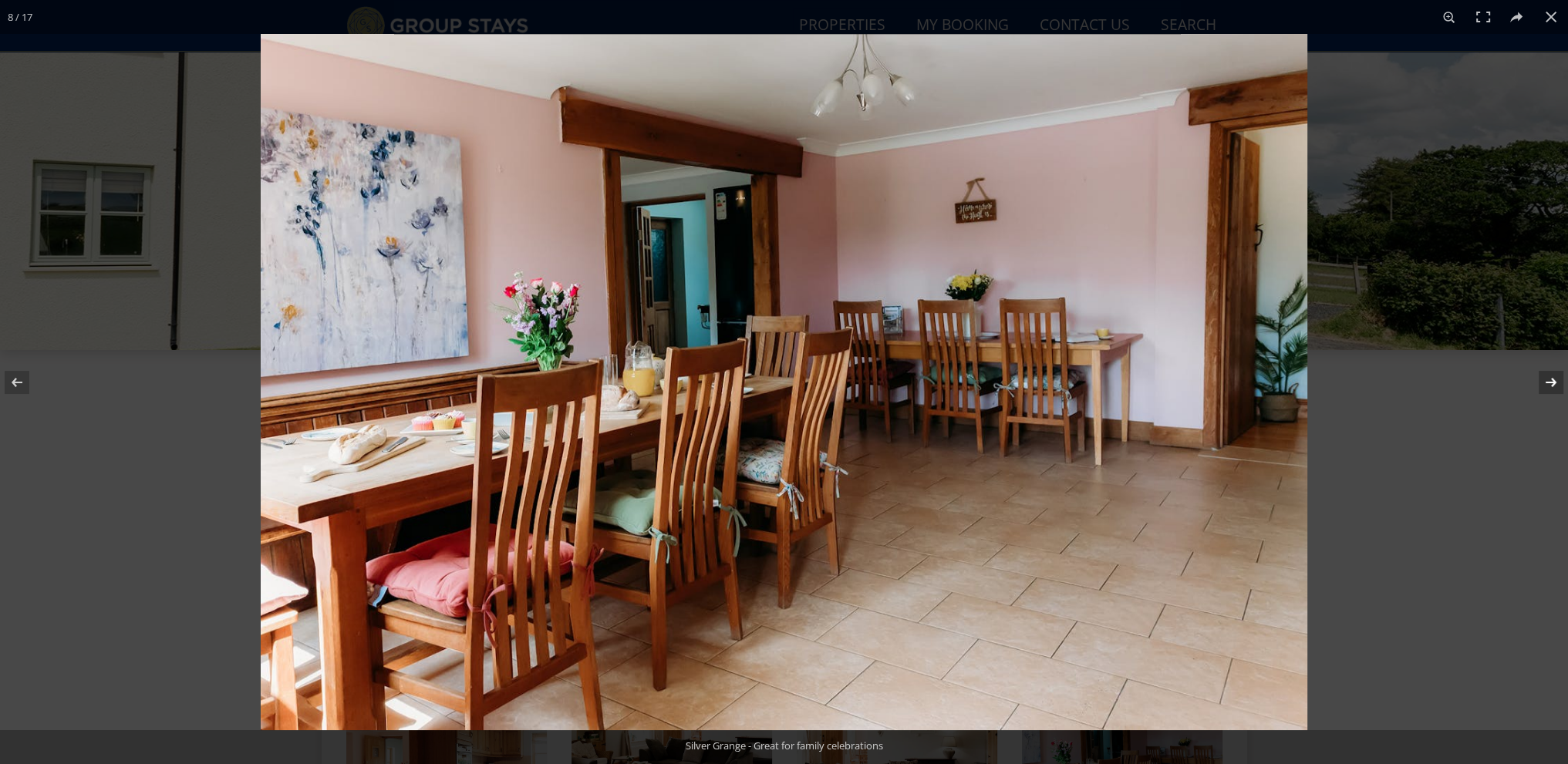
click at [1550, 381] on button at bounding box center [1541, 383] width 54 height 78
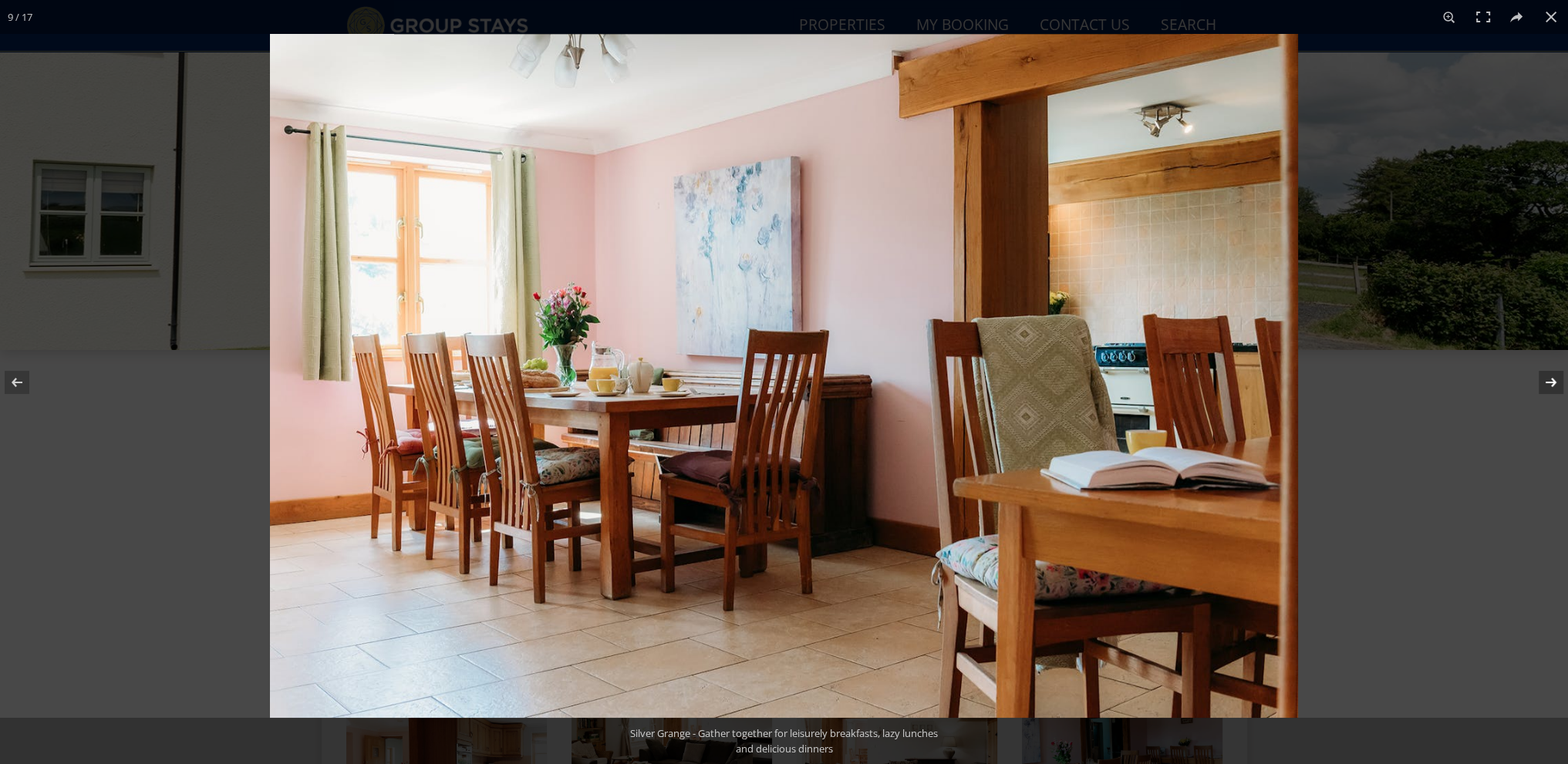
click at [1550, 381] on button at bounding box center [1541, 383] width 54 height 78
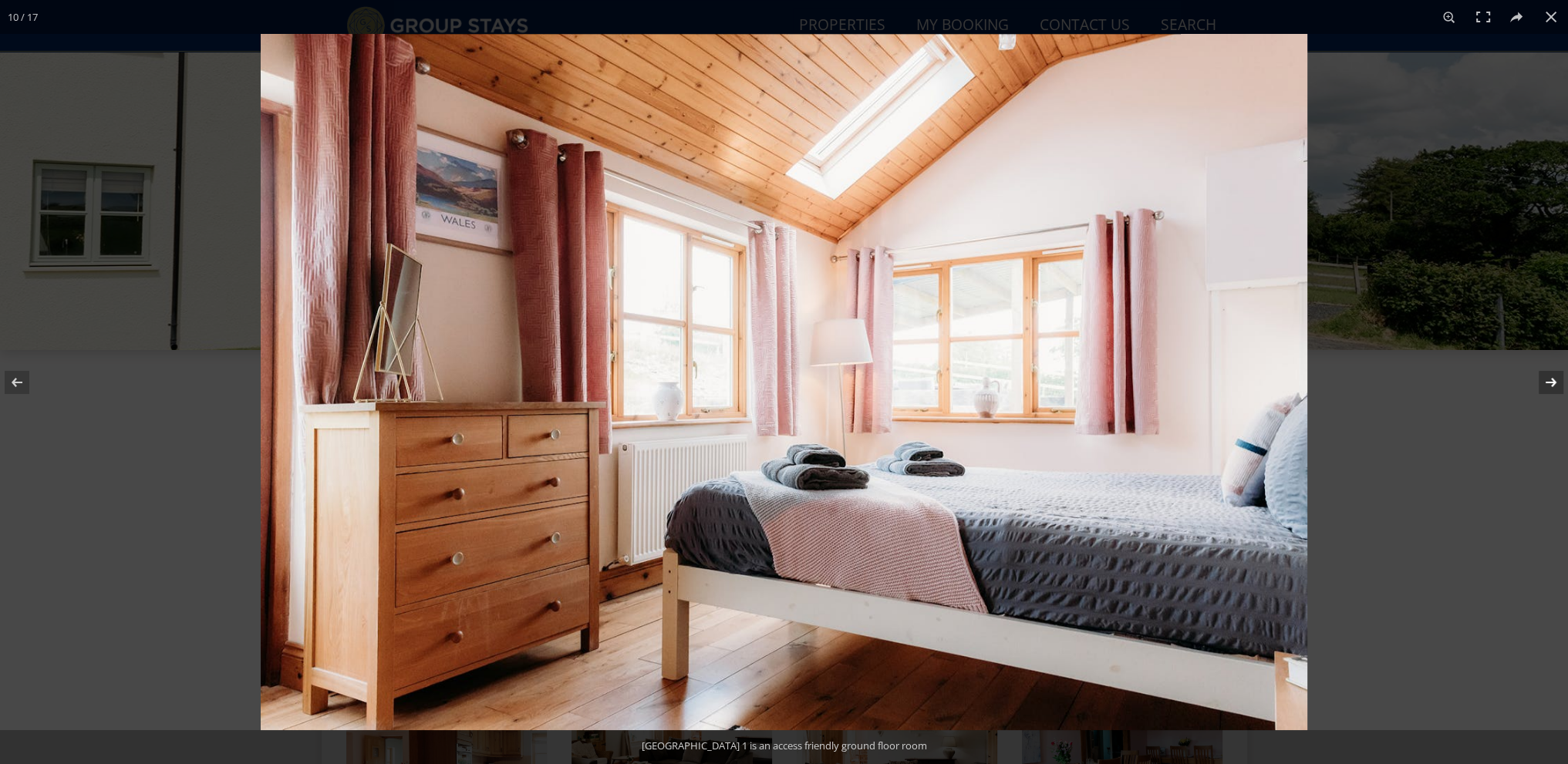
click at [1550, 381] on button at bounding box center [1541, 383] width 54 height 78
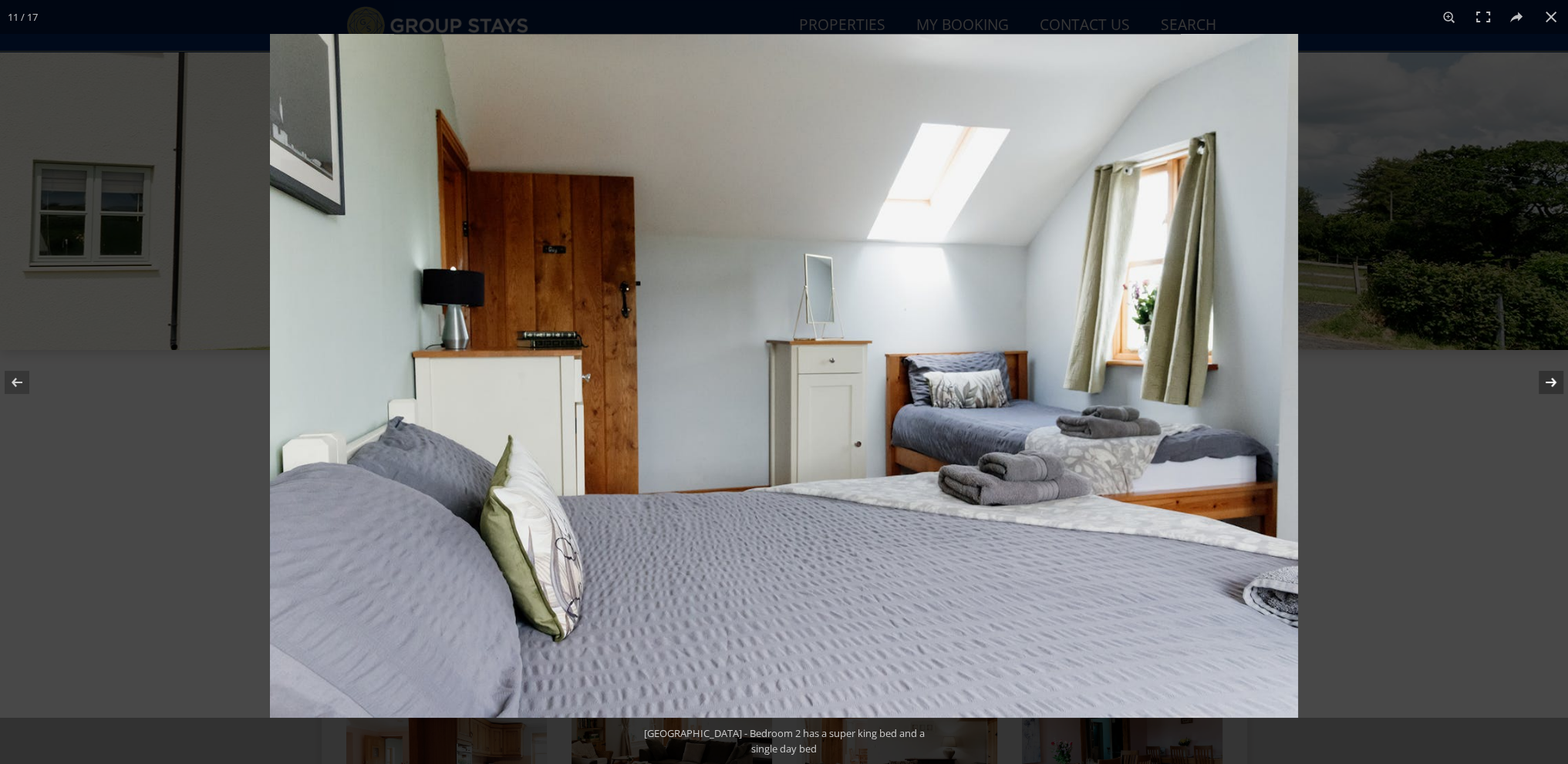
click at [1550, 381] on button at bounding box center [1541, 383] width 54 height 78
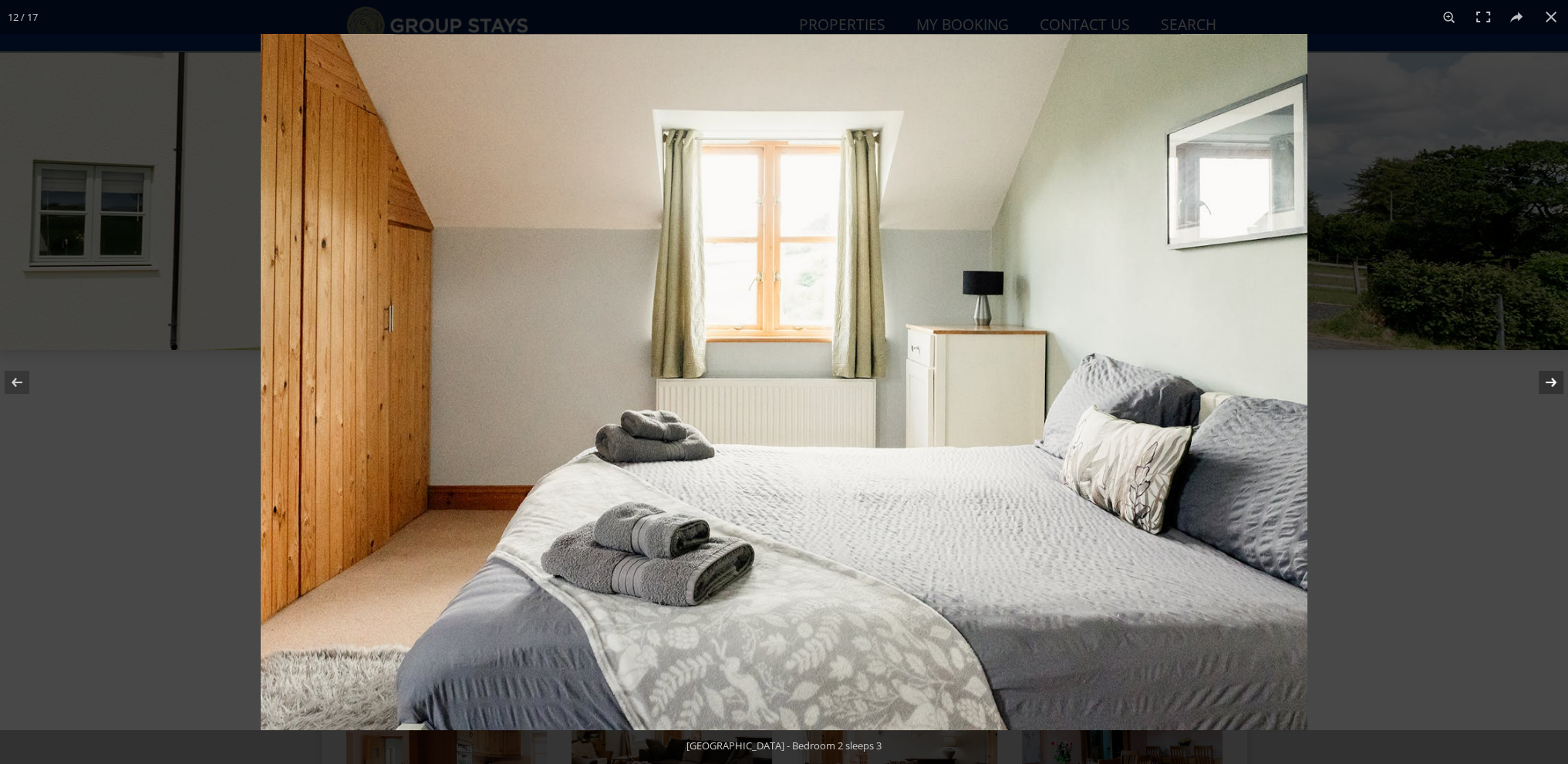
click at [1550, 381] on button at bounding box center [1541, 383] width 54 height 78
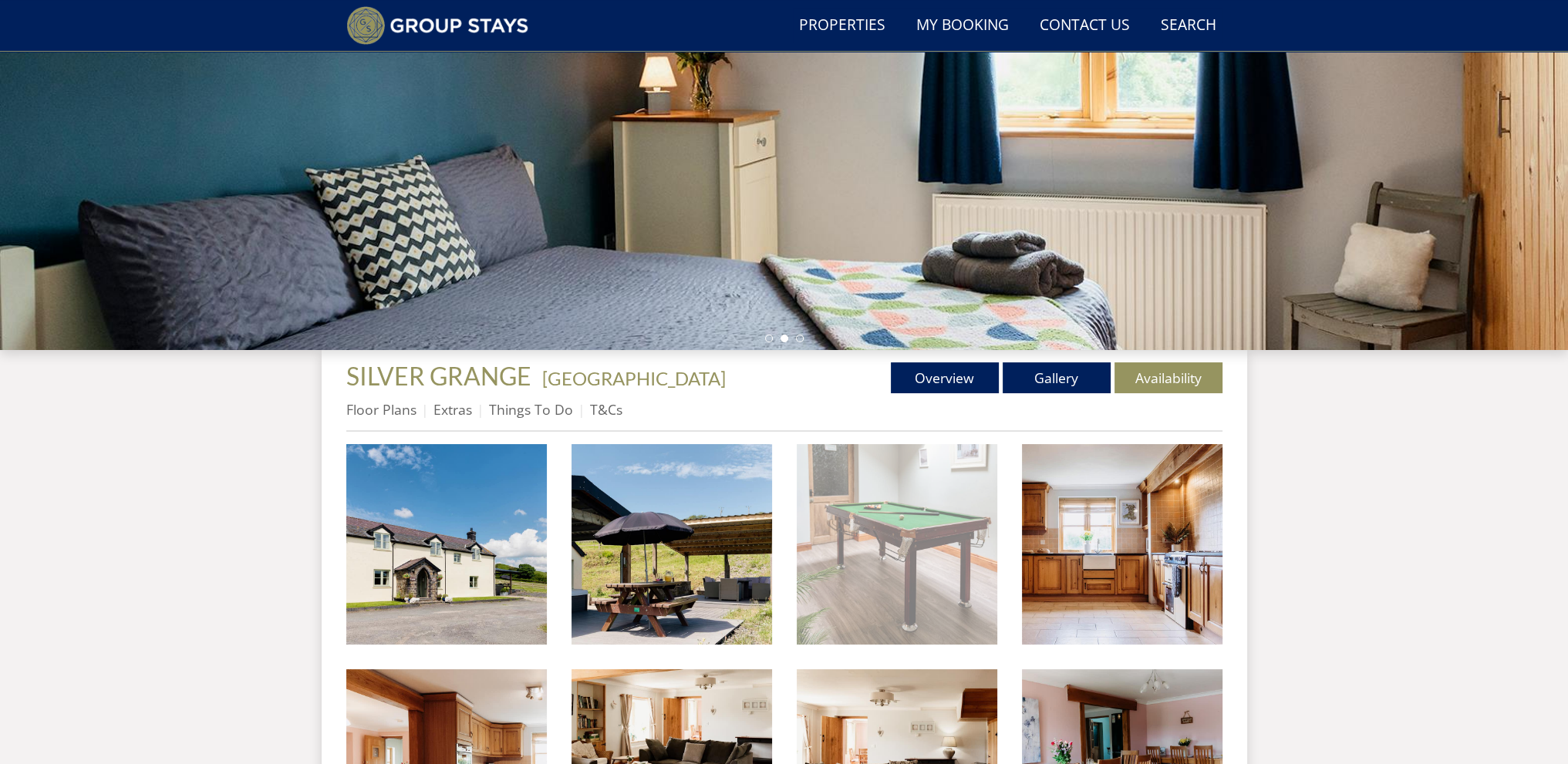
click at [885, 556] on img at bounding box center [897, 544] width 200 height 200
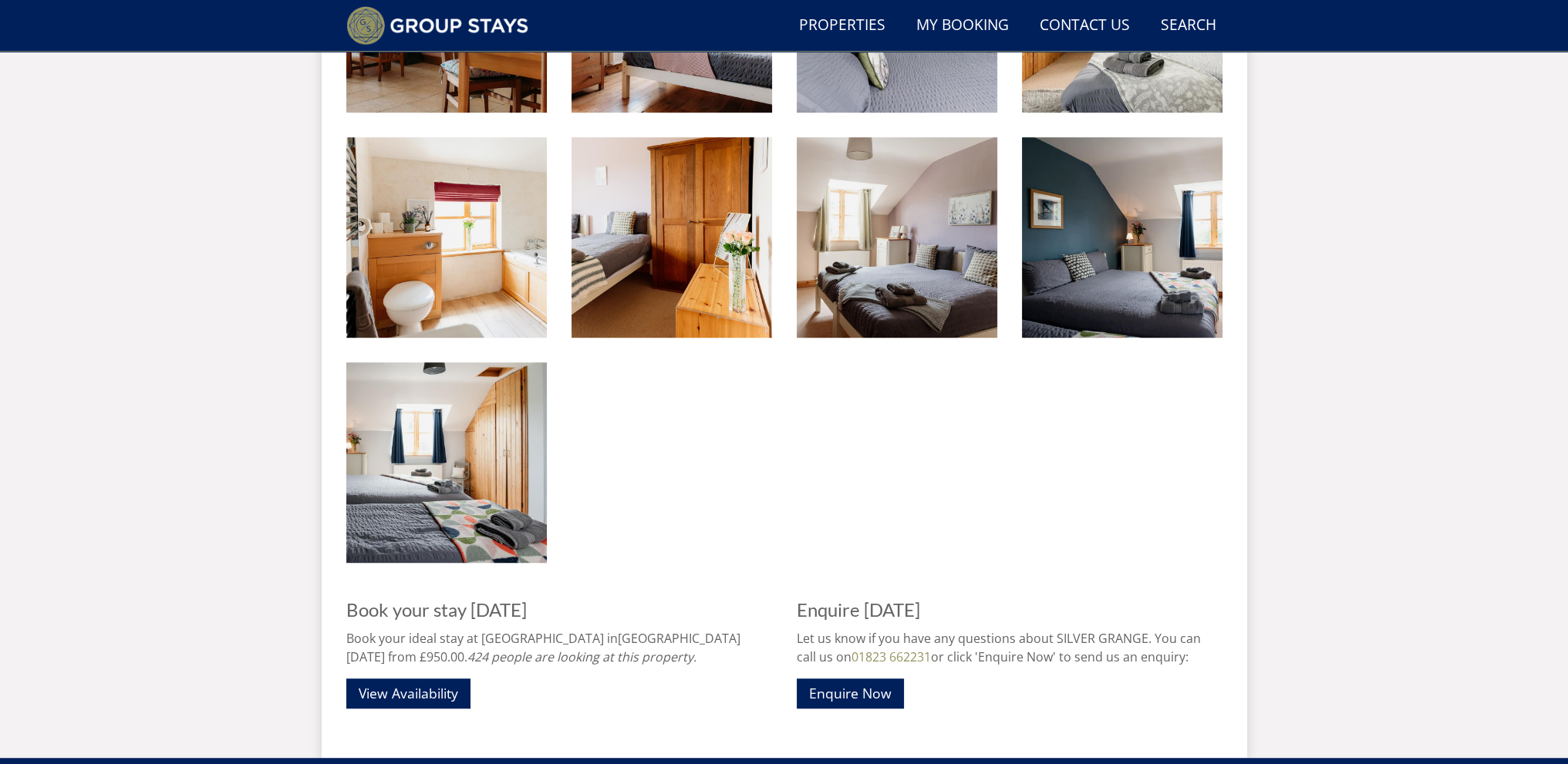
scroll to position [1296, 0]
